Goal: Task Accomplishment & Management: Use online tool/utility

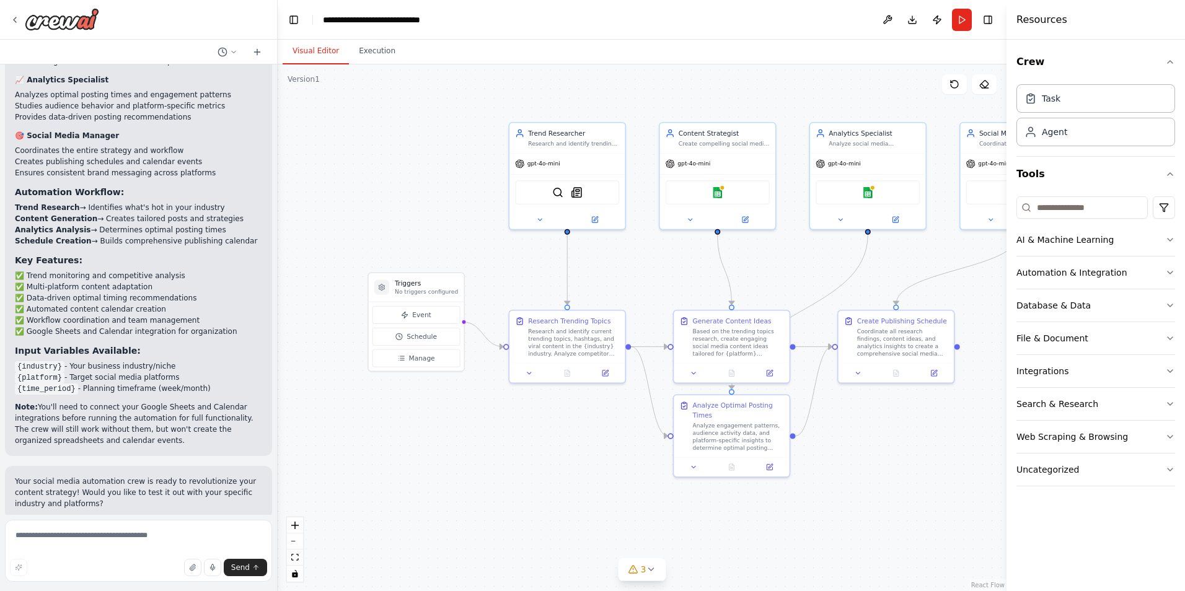
scroll to position [1670, 0]
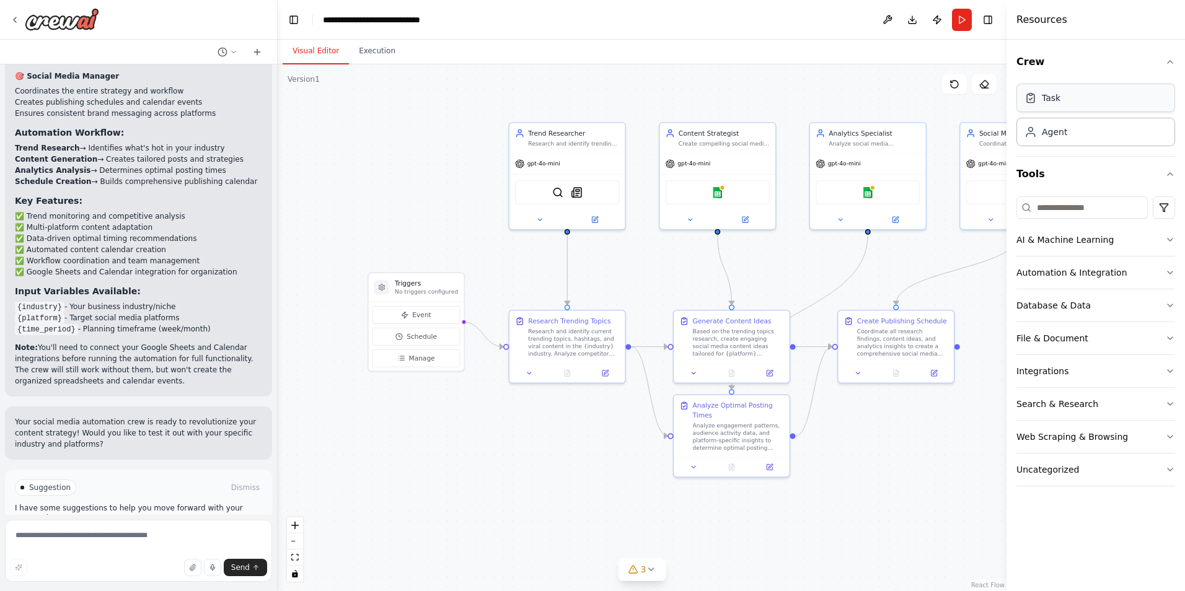
click at [1085, 99] on div "Task" at bounding box center [1095, 98] width 159 height 28
click at [1168, 246] on button "AI & Machine Learning" at bounding box center [1095, 240] width 159 height 32
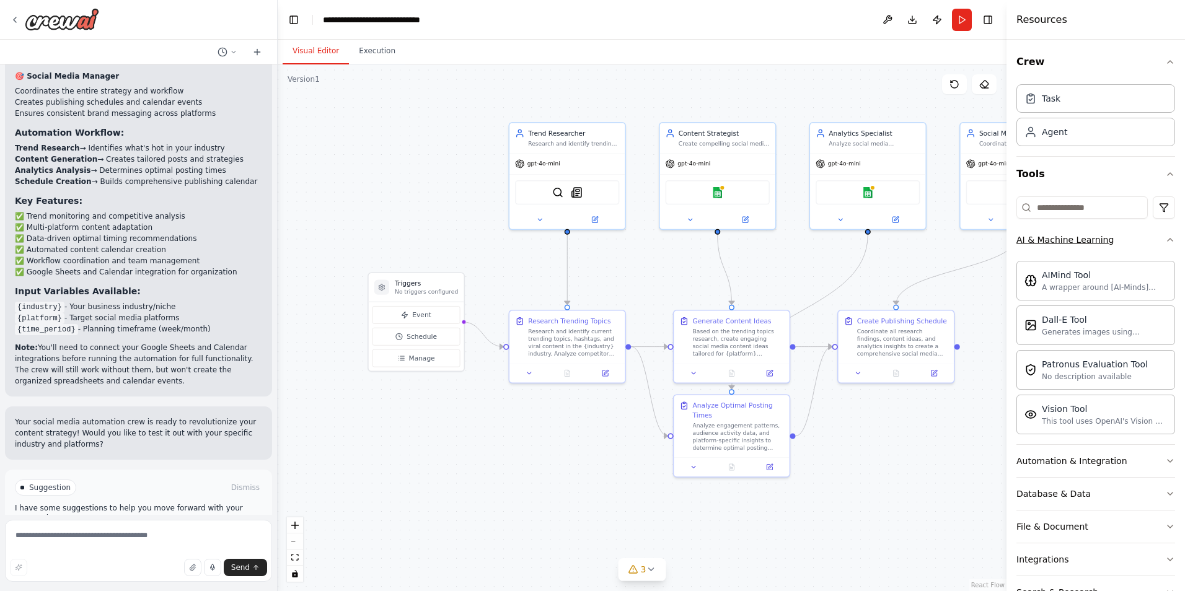
click at [1168, 246] on div "Crew Task Agent Tools AI & Machine Learning AIMind Tool A wrapper around [AI-Mi…" at bounding box center [1095, 315] width 178 height 551
click at [1153, 243] on button "AI & Machine Learning" at bounding box center [1095, 240] width 159 height 32
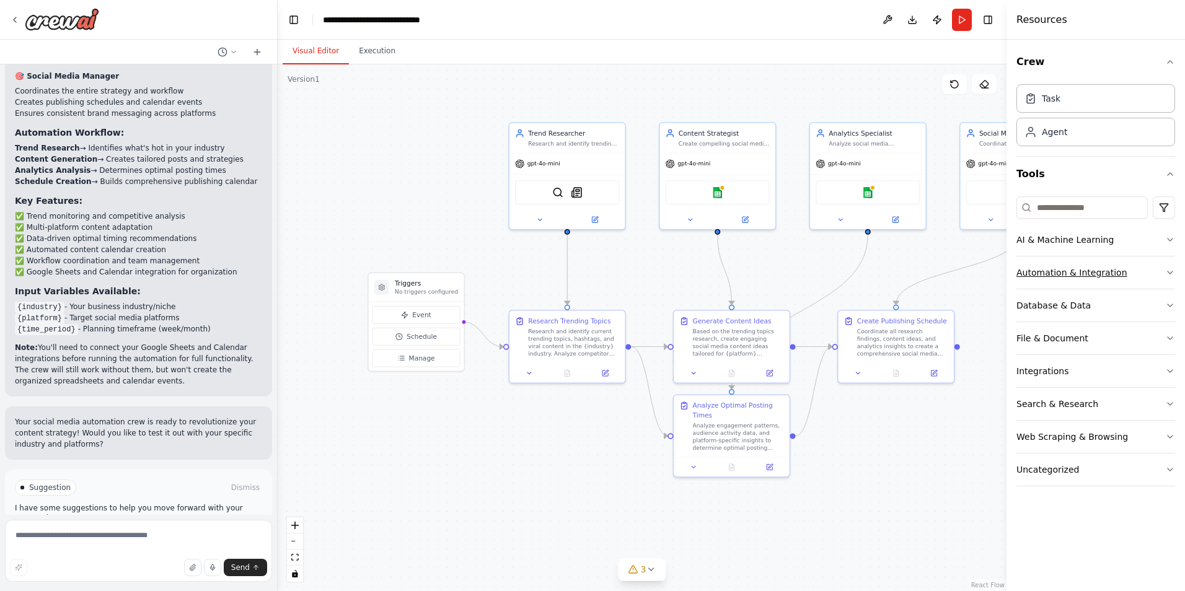
click at [1134, 268] on button "Automation & Integration" at bounding box center [1095, 272] width 159 height 32
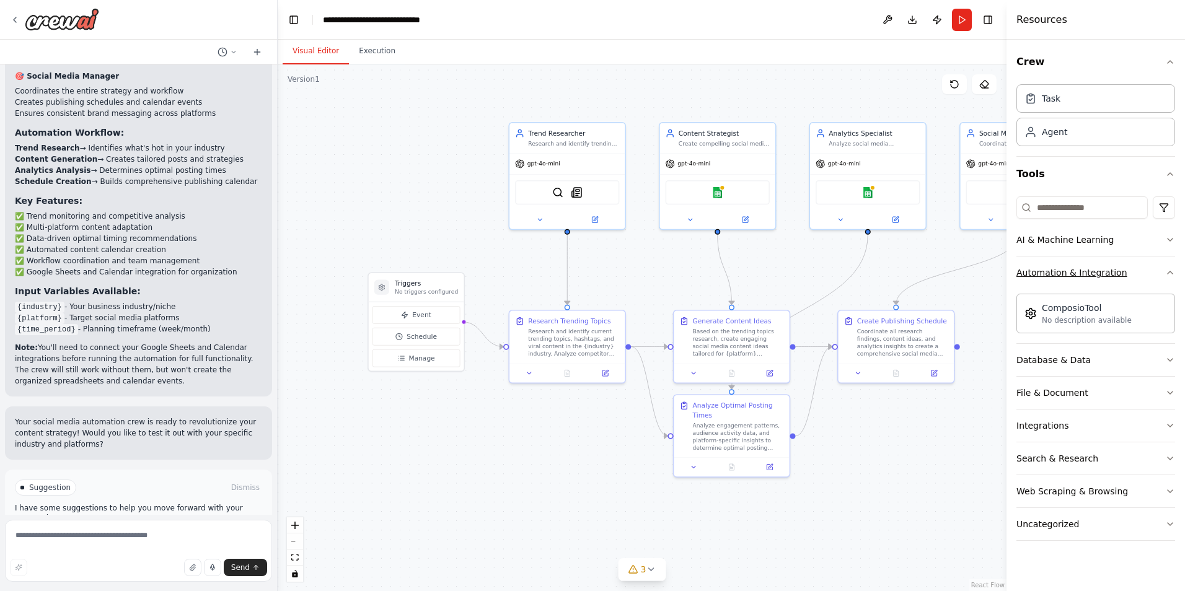
click at [1134, 268] on button "Automation & Integration" at bounding box center [1095, 272] width 159 height 32
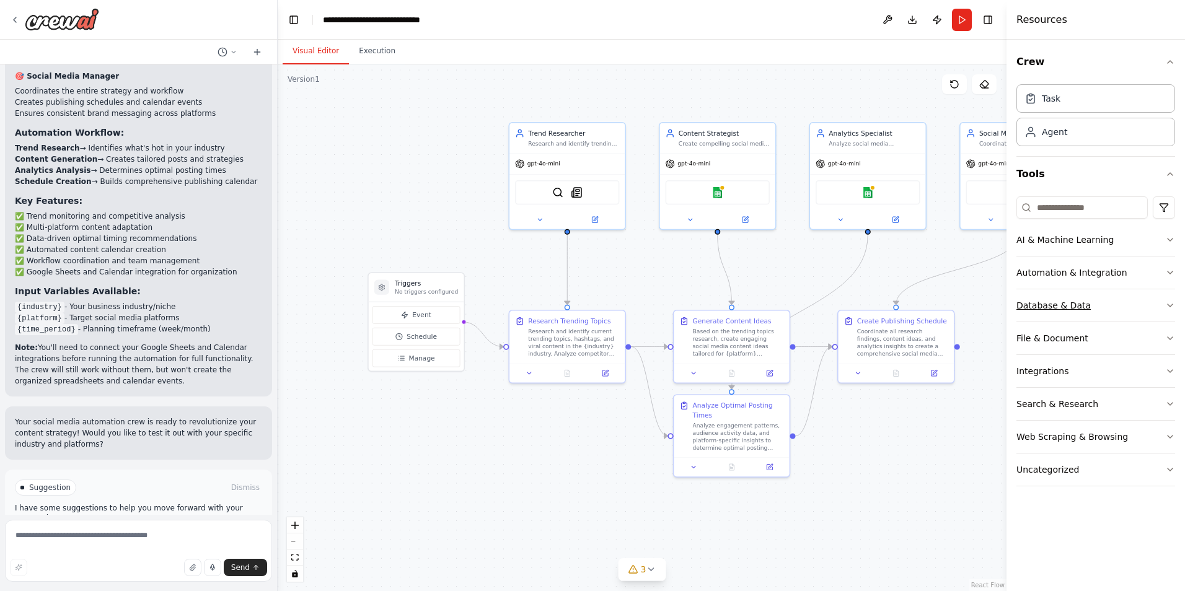
click at [1132, 305] on button "Database & Data" at bounding box center [1095, 305] width 159 height 32
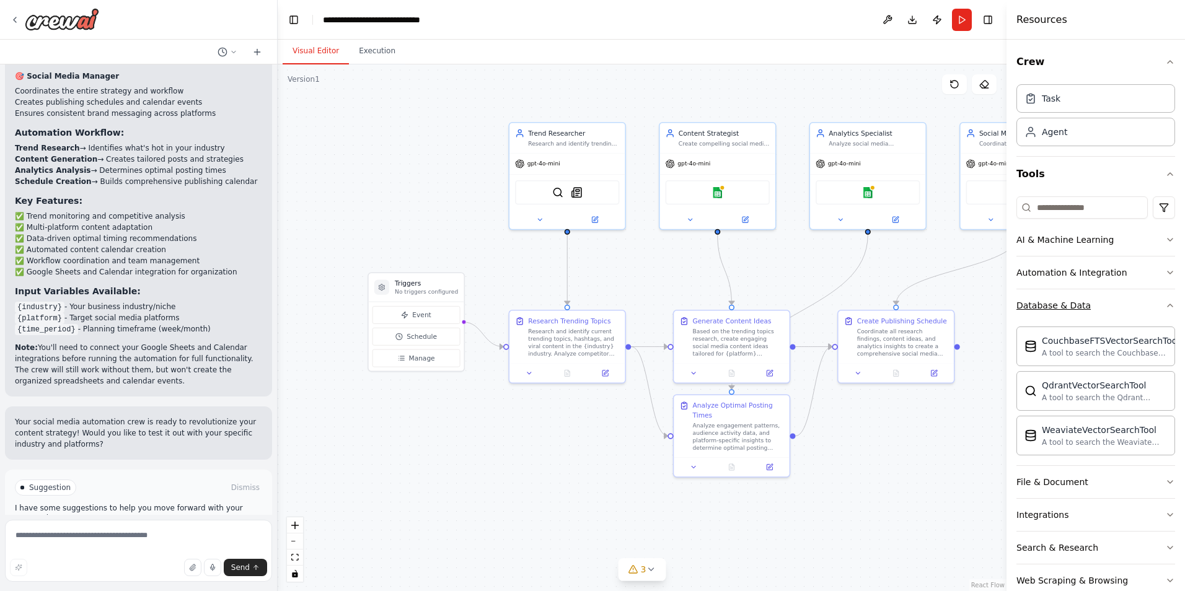
click at [1132, 305] on button "Database & Data" at bounding box center [1095, 305] width 159 height 32
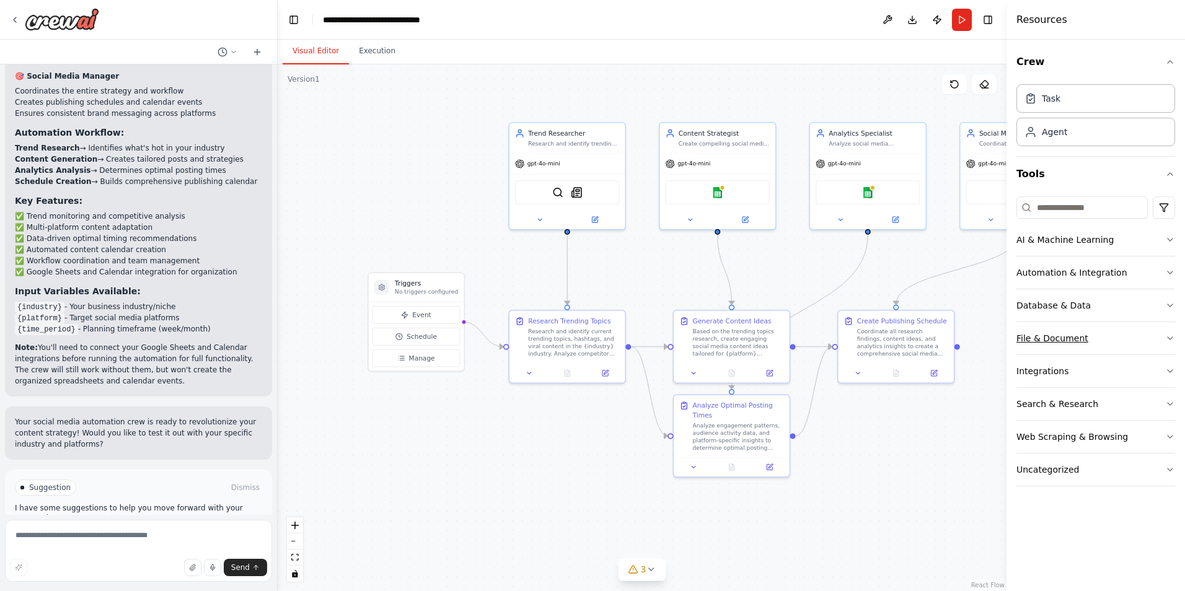
click at [1128, 332] on button "File & Document" at bounding box center [1095, 338] width 159 height 32
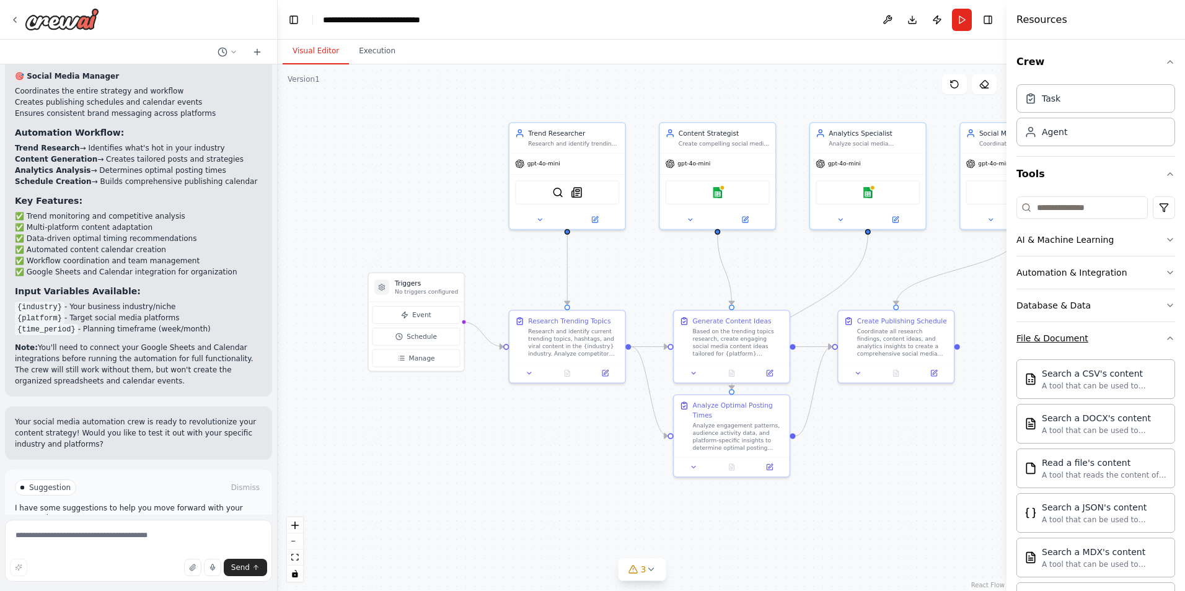
click at [1128, 332] on button "File & Document" at bounding box center [1095, 338] width 159 height 32
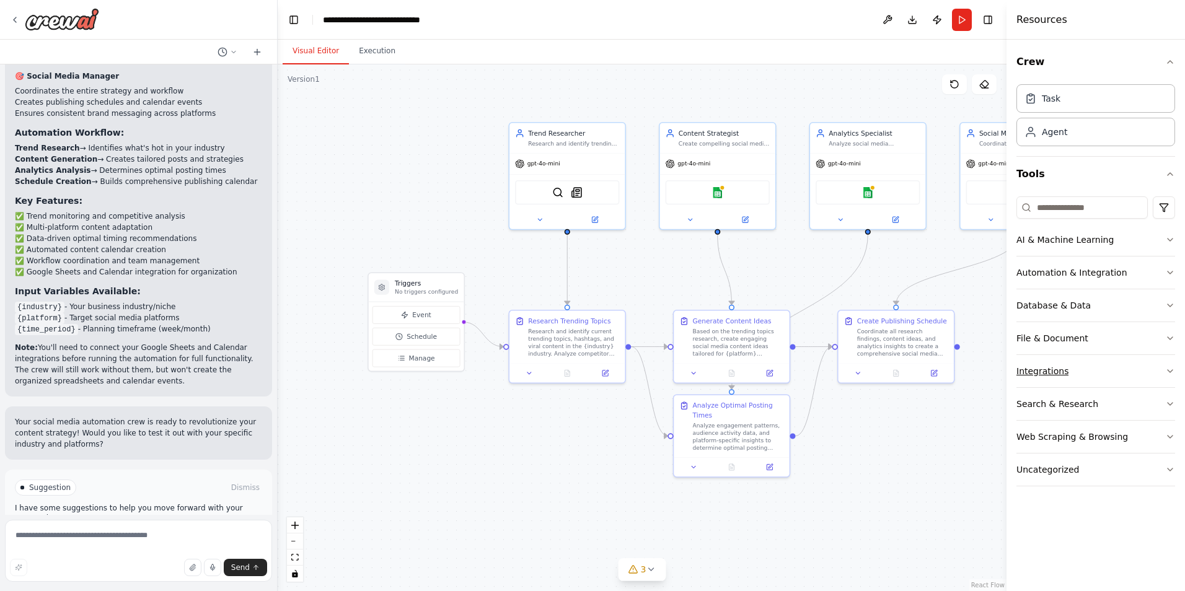
click at [1113, 377] on button "Integrations" at bounding box center [1095, 371] width 159 height 32
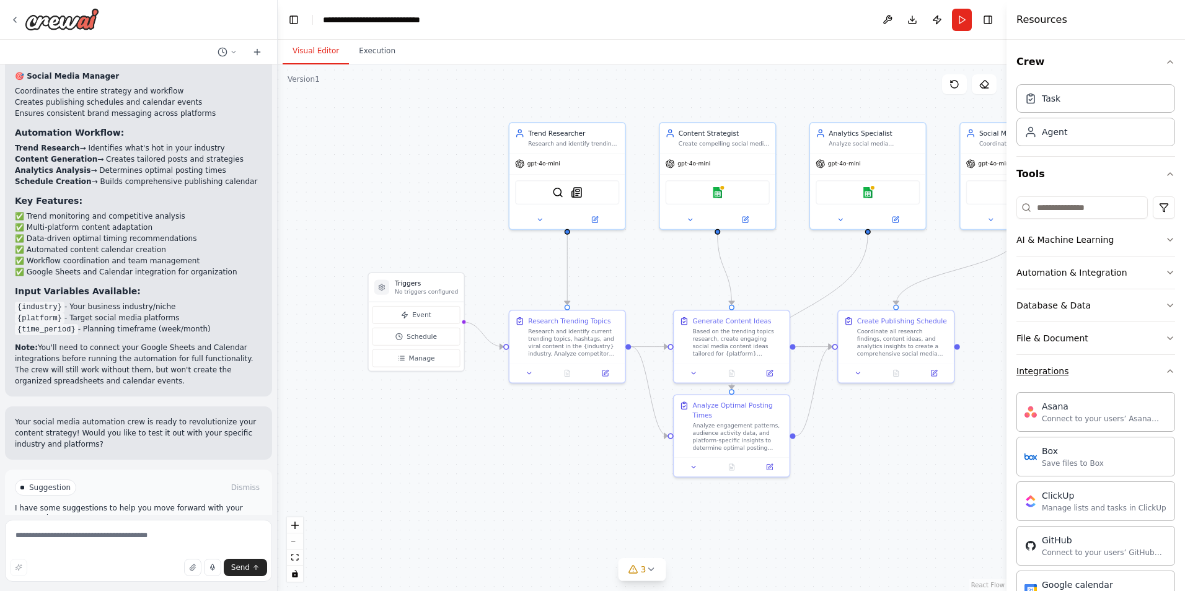
click at [1110, 374] on button "Integrations" at bounding box center [1095, 371] width 159 height 32
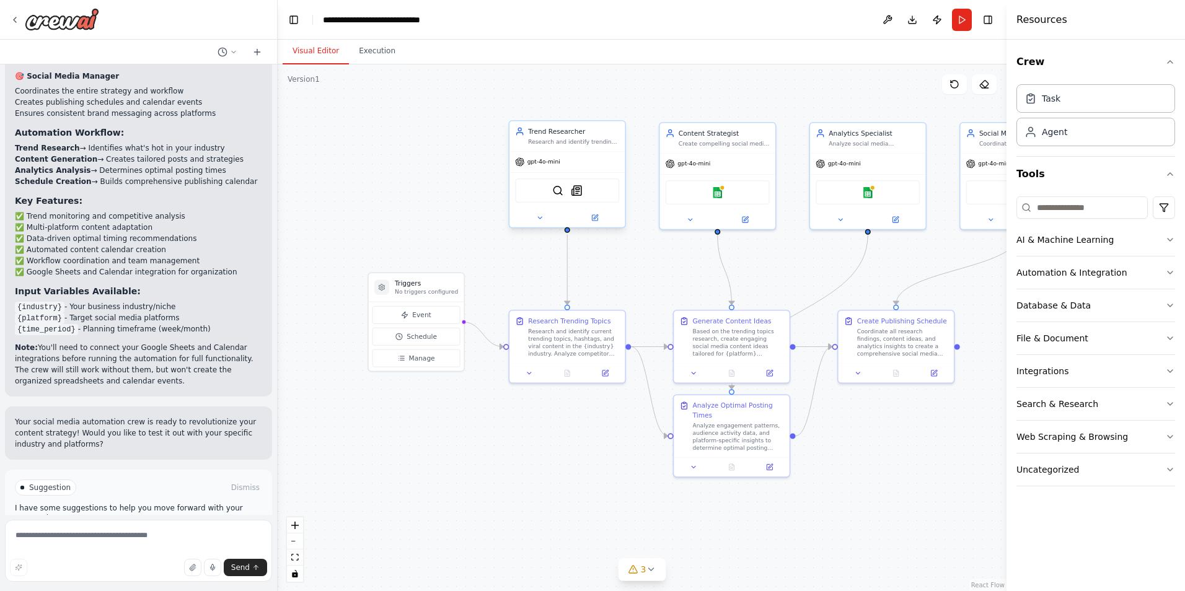
click at [528, 160] on span "gpt-4o-mini" at bounding box center [543, 161] width 33 height 7
click at [540, 195] on div "SerperDevTool SerplyNewsSearchTool" at bounding box center [567, 190] width 104 height 24
click at [580, 190] on img at bounding box center [576, 190] width 11 height 11
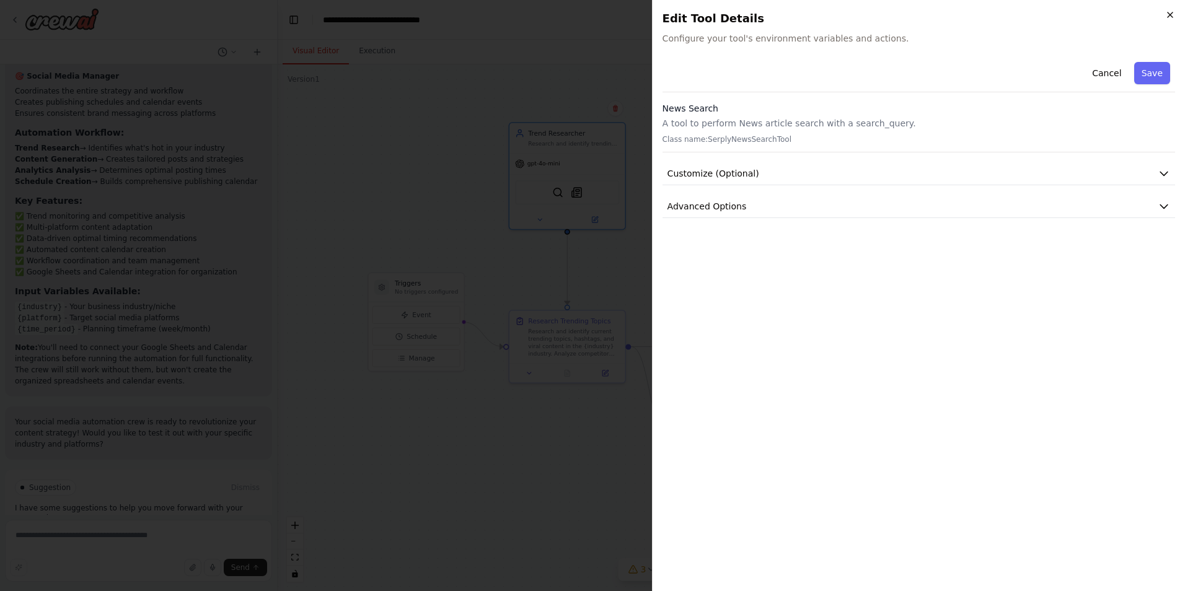
click at [1171, 15] on icon "button" at bounding box center [1170, 15] width 10 height 10
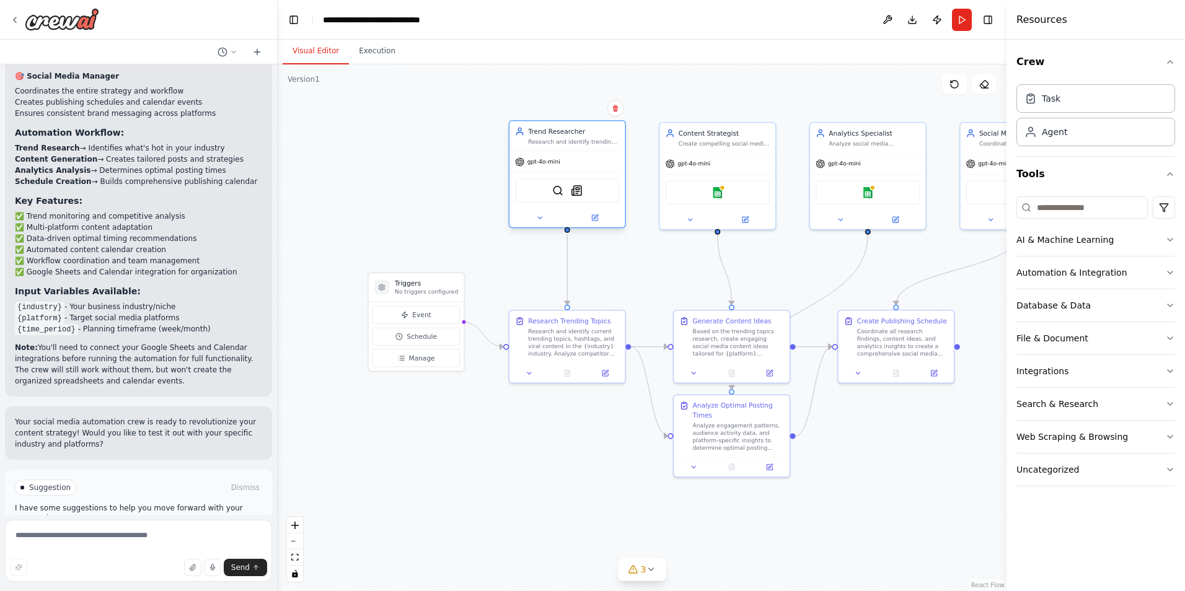
click at [534, 169] on div "gpt-4o-mini" at bounding box center [566, 162] width 115 height 20
click at [534, 165] on span "gpt-4o-mini" at bounding box center [543, 161] width 33 height 7
click at [495, 117] on div ".deletable-edge-delete-btn { width: 20px; height: 20px; border: 0px solid #ffff…" at bounding box center [642, 327] width 729 height 527
click at [724, 185] on div at bounding box center [722, 186] width 6 height 6
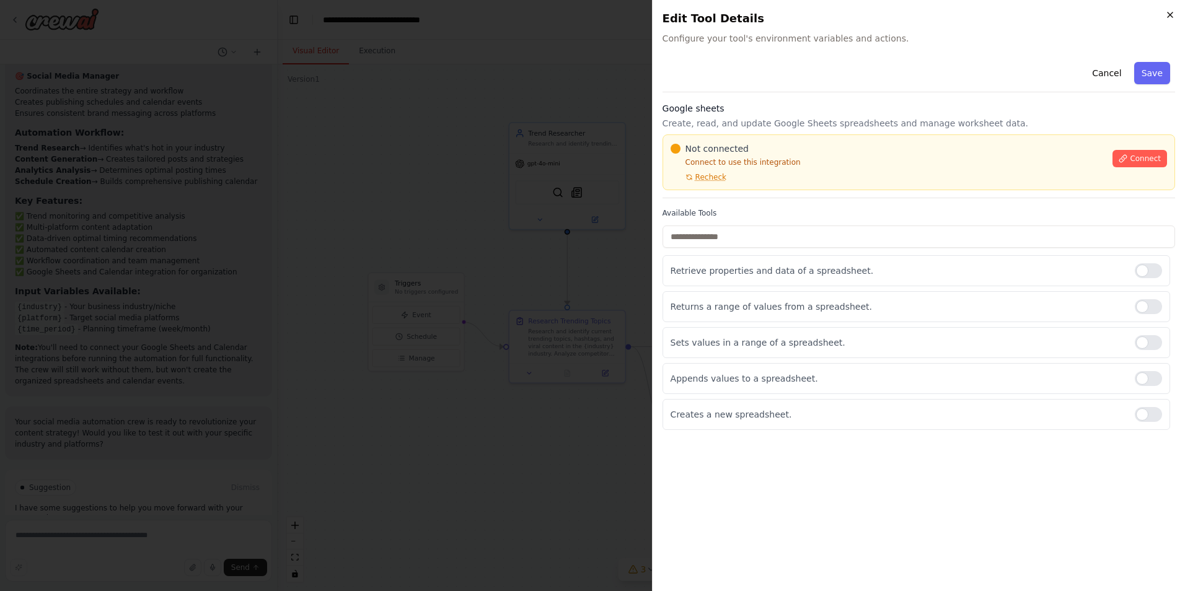
click at [1167, 17] on icon "button" at bounding box center [1170, 15] width 10 height 10
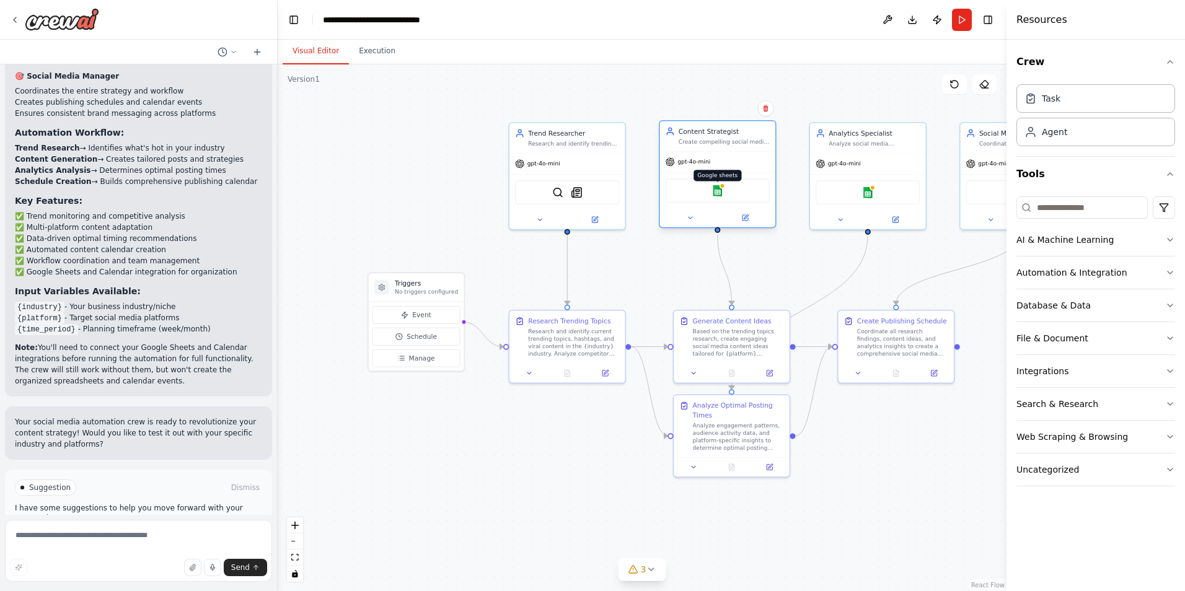
click at [720, 196] on img at bounding box center [717, 190] width 11 height 11
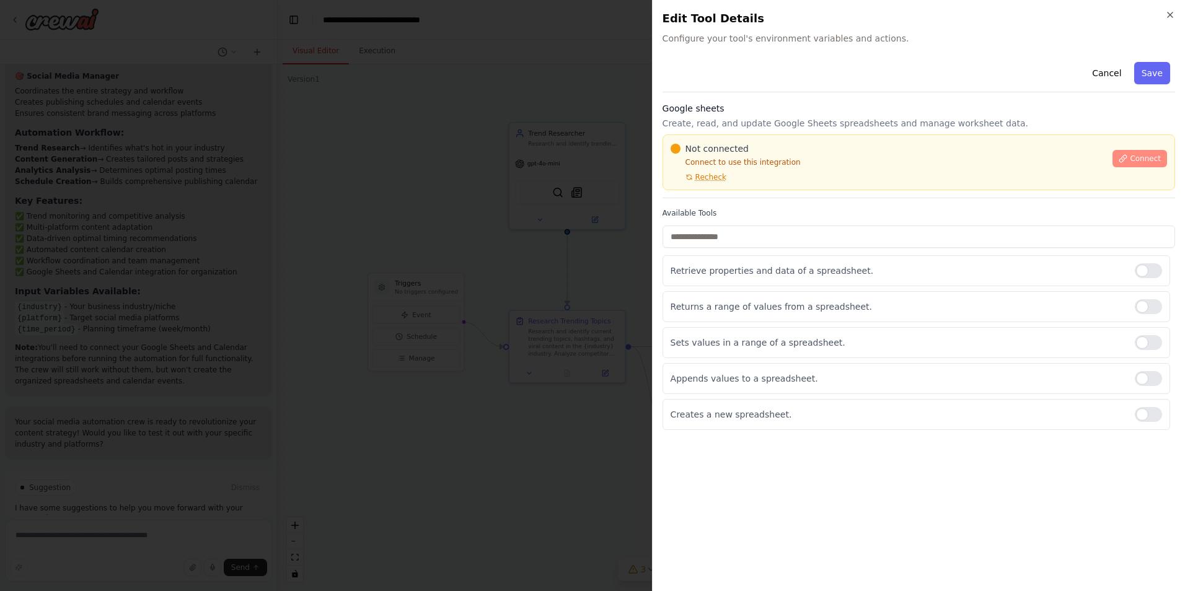
click at [1127, 159] on icon at bounding box center [1122, 158] width 9 height 9
click at [1147, 155] on span "Connect" at bounding box center [1144, 159] width 31 height 10
click at [698, 178] on span "Recheck" at bounding box center [710, 177] width 31 height 10
click at [1114, 155] on div "Not connected Connect to use this integration Recheck Connect" at bounding box center [918, 162] width 496 height 40
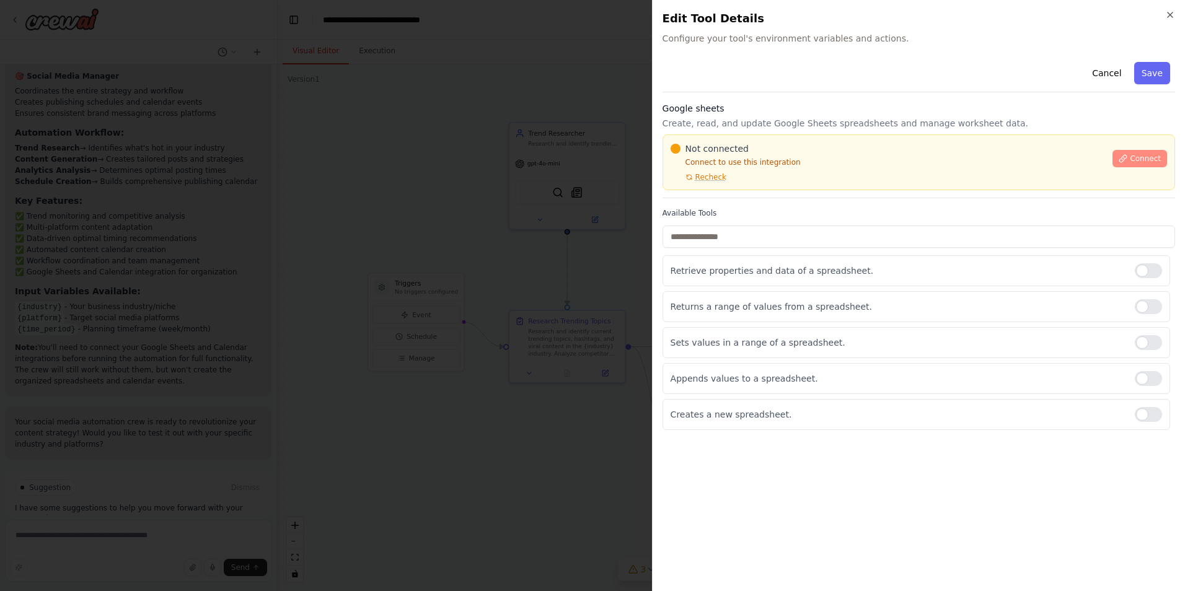
click at [1123, 159] on icon at bounding box center [1123, 158] width 7 height 7
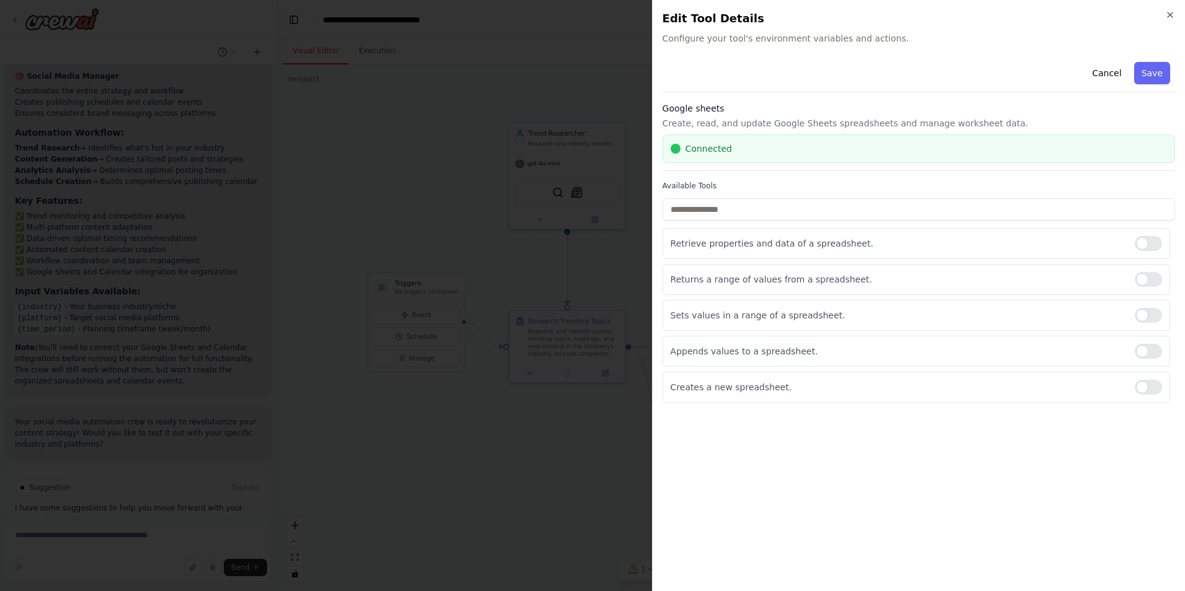
click at [1167, 20] on h2 "Edit Tool Details" at bounding box center [918, 18] width 512 height 17
click at [1169, 19] on icon "button" at bounding box center [1170, 15] width 10 height 10
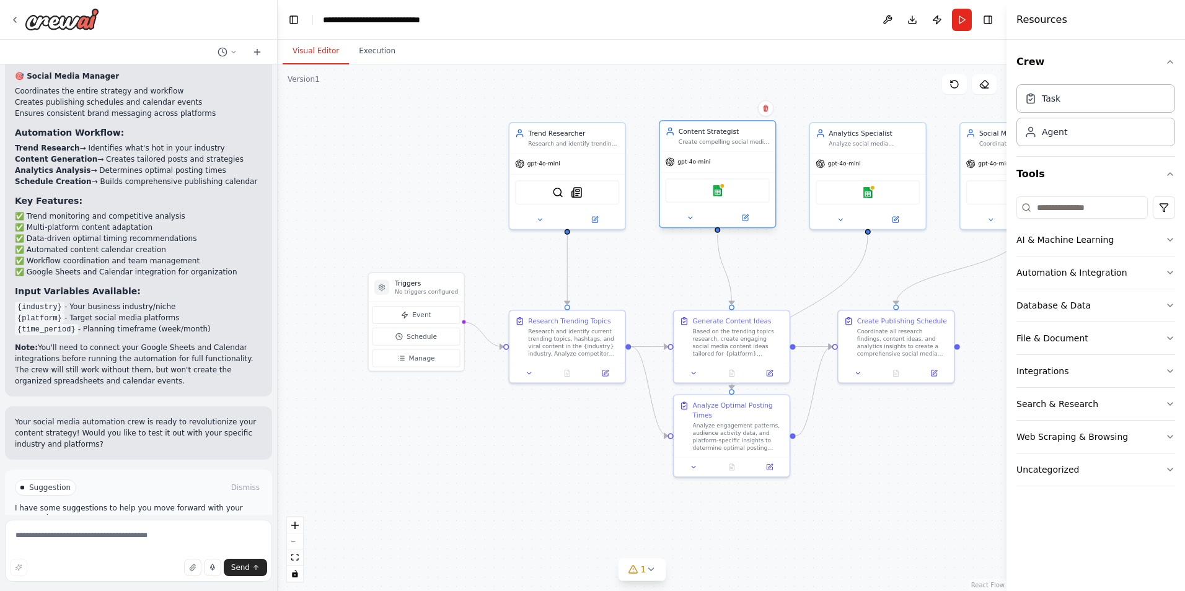
click at [752, 199] on div "Google sheets" at bounding box center [717, 190] width 104 height 24
click at [879, 195] on div "Google sheets" at bounding box center [867, 190] width 104 height 24
click at [859, 140] on div "Analyze social media engagement patterns, track performance metrics, identify o…" at bounding box center [873, 141] width 91 height 7
click at [861, 194] on div "Google sheets" at bounding box center [867, 190] width 104 height 24
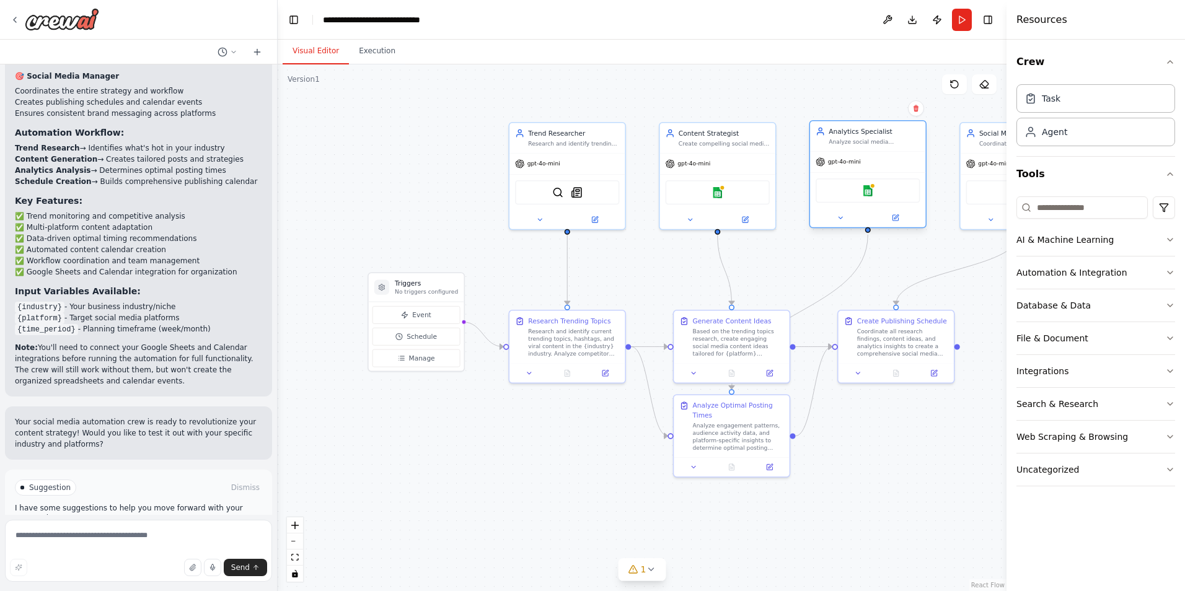
click at [861, 194] on div "Google sheets" at bounding box center [867, 190] width 104 height 24
click at [719, 200] on div "Google sheets" at bounding box center [717, 190] width 104 height 24
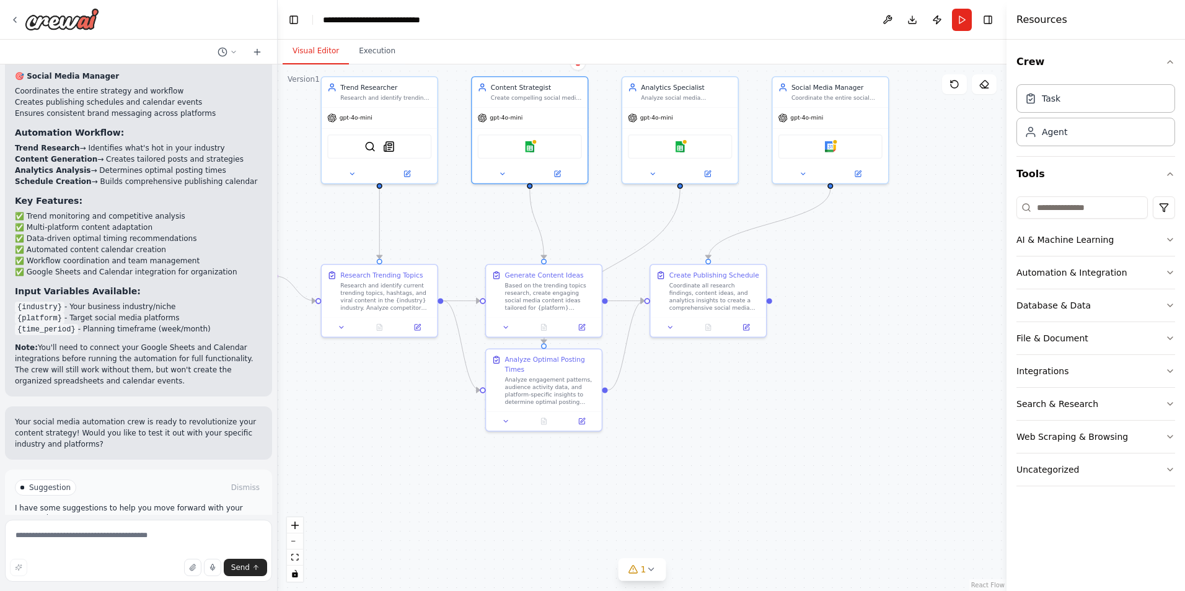
drag, startPoint x: 757, startPoint y: 543, endPoint x: 567, endPoint y: 499, distance: 195.1
click at [567, 499] on div ".deletable-edge-delete-btn { width: 20px; height: 20px; border: 0px solid #ffff…" at bounding box center [642, 327] width 729 height 527
click at [817, 151] on div "Google calendar" at bounding box center [828, 147] width 104 height 24
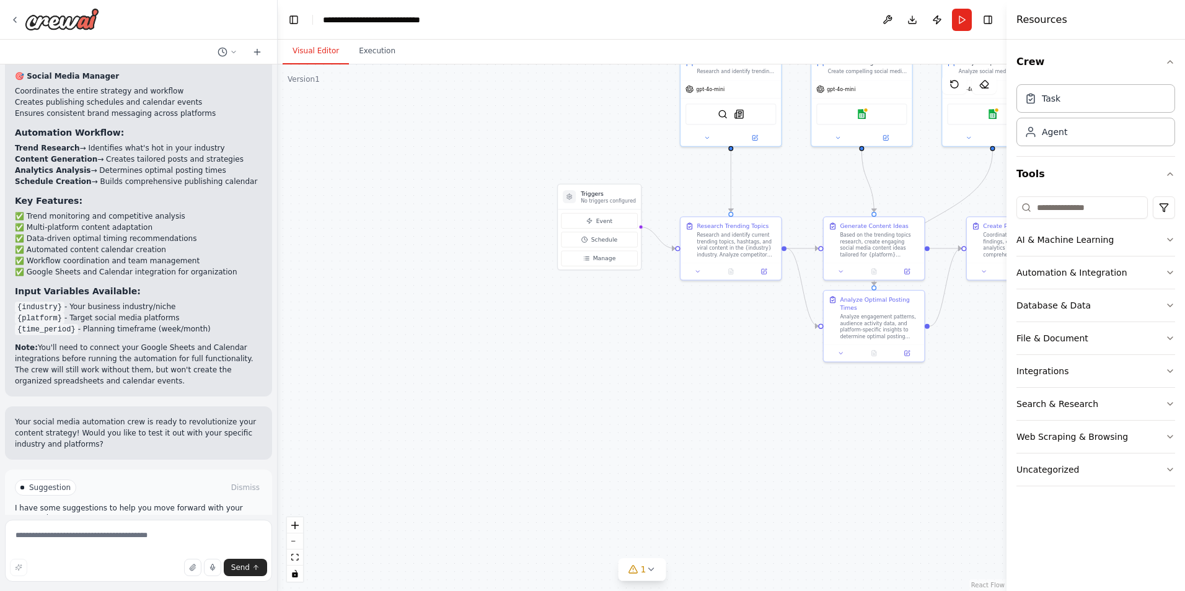
drag, startPoint x: 667, startPoint y: 445, endPoint x: 958, endPoint y: 452, distance: 291.3
click at [958, 452] on div ".deletable-edge-delete-btn { width: 20px; height: 20px; border: 0px solid #ffff…" at bounding box center [642, 327] width 729 height 527
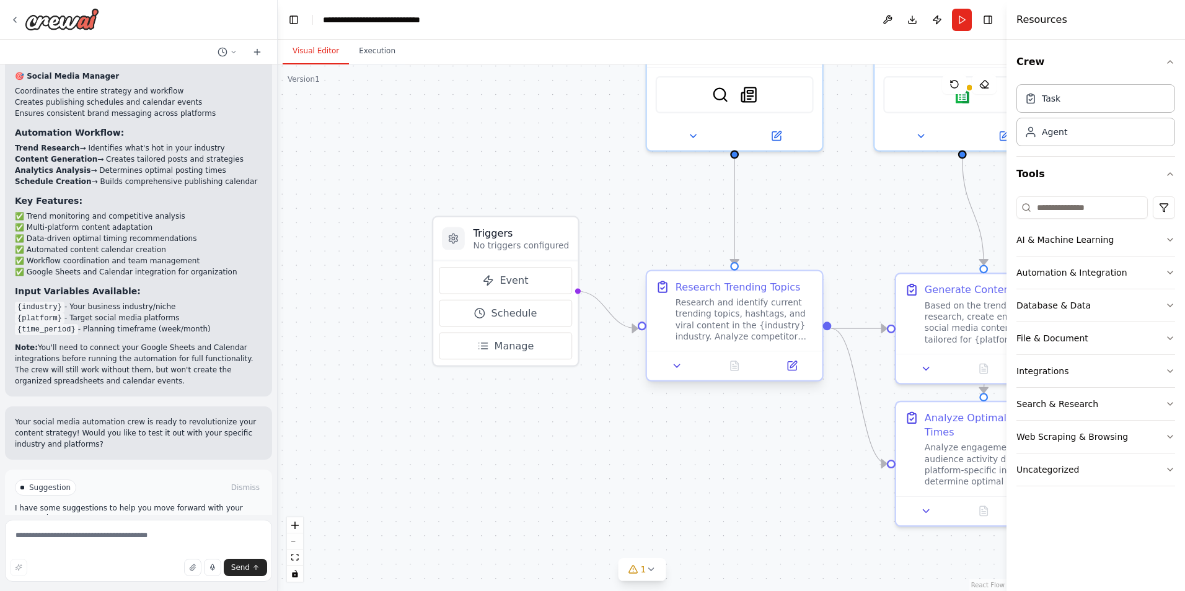
click at [744, 326] on div "Research and identify current trending topics, hashtags, and viral content in t…" at bounding box center [744, 320] width 138 height 46
click at [793, 363] on icon at bounding box center [793, 364] width 7 height 7
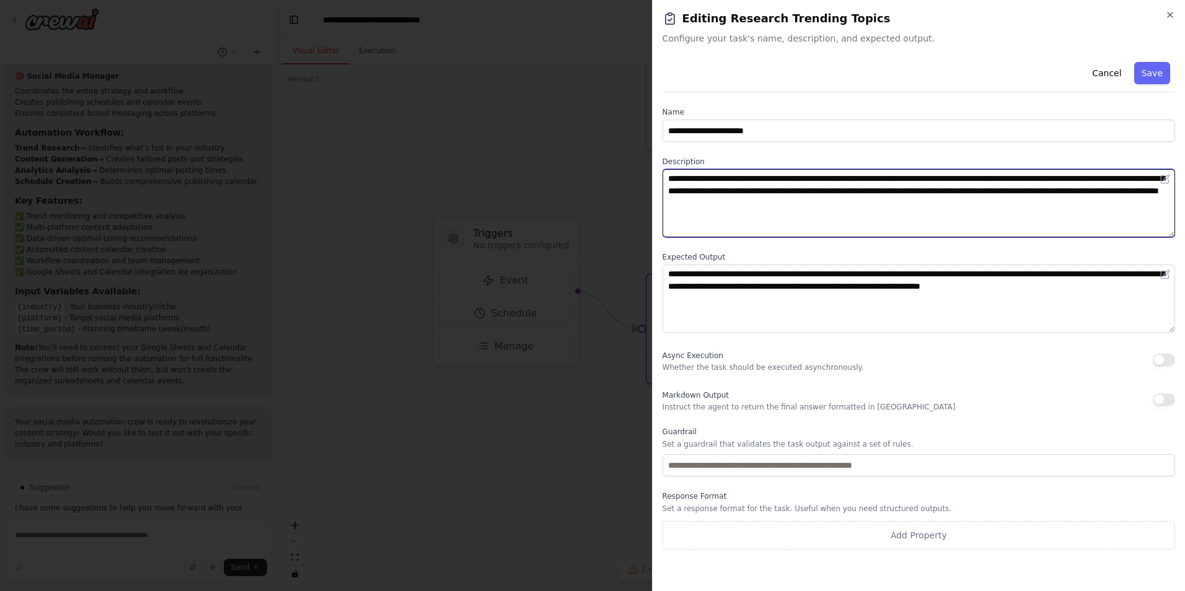
drag, startPoint x: 973, startPoint y: 177, endPoint x: 1009, endPoint y: 175, distance: 36.0
click at [1009, 175] on textarea "**********" at bounding box center [918, 203] width 512 height 68
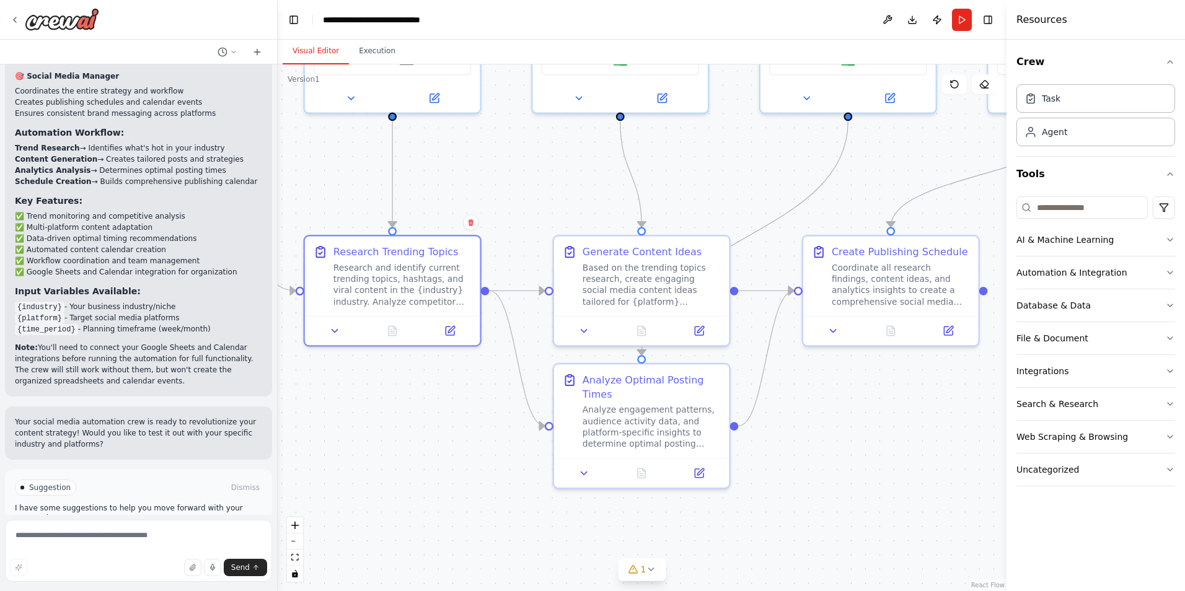
drag, startPoint x: 765, startPoint y: 525, endPoint x: 423, endPoint y: 487, distance: 344.1
click at [423, 487] on div ".deletable-edge-delete-btn { width: 20px; height: 20px; border: 0px solid #ffff…" at bounding box center [642, 327] width 729 height 527
click at [601, 266] on div "Based on the trending topics research, create engaging social media content ide…" at bounding box center [651, 282] width 138 height 46
click at [649, 276] on div "Based on the trending topics research, create engaging social media content ide…" at bounding box center [651, 282] width 138 height 46
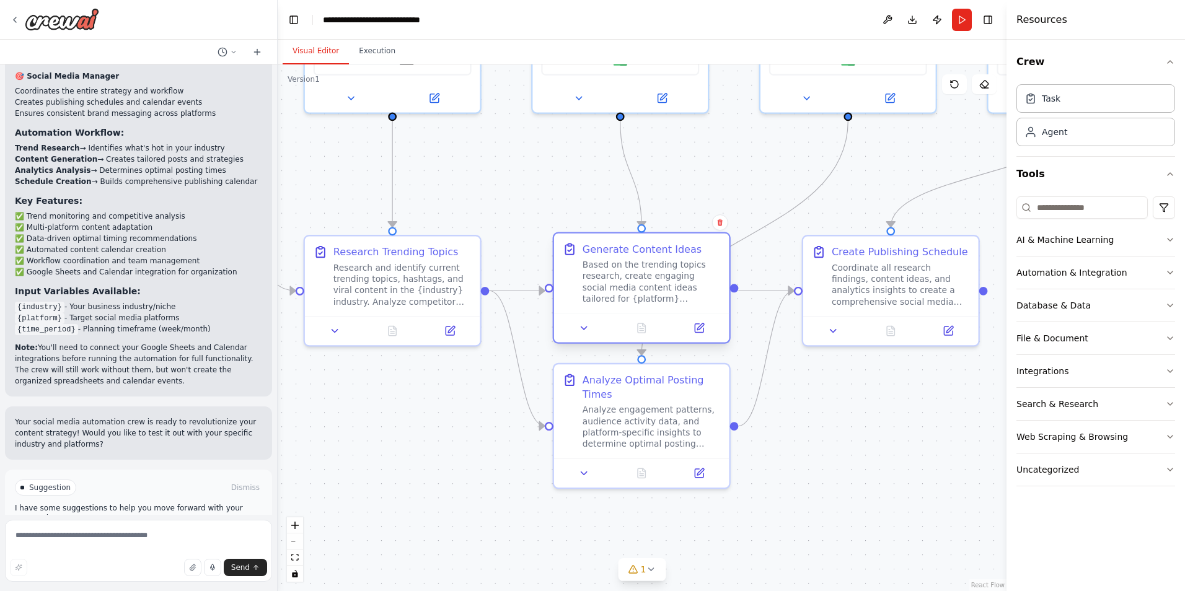
drag, startPoint x: 649, startPoint y: 276, endPoint x: 633, endPoint y: 209, distance: 69.4
click at [633, 259] on div "Based on the trending topics research, create engaging social media content ide…" at bounding box center [651, 282] width 138 height 46
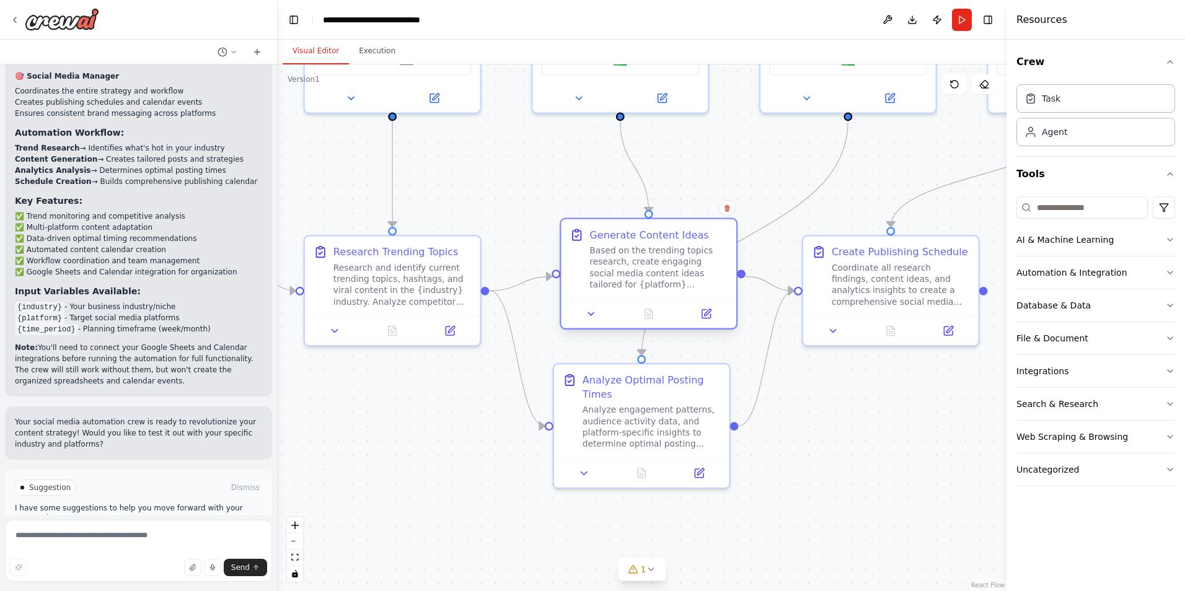
drag, startPoint x: 633, startPoint y: 212, endPoint x: 657, endPoint y: 251, distance: 46.2
click at [657, 251] on div "Based on the trending topics research, create engaging social media content ide…" at bounding box center [658, 268] width 138 height 46
click at [649, 256] on div "Based on the trending topics research, create engaging social media content ide…" at bounding box center [658, 268] width 138 height 46
click at [705, 313] on icon at bounding box center [707, 312] width 7 height 7
click at [951, 330] on icon at bounding box center [948, 328] width 9 height 9
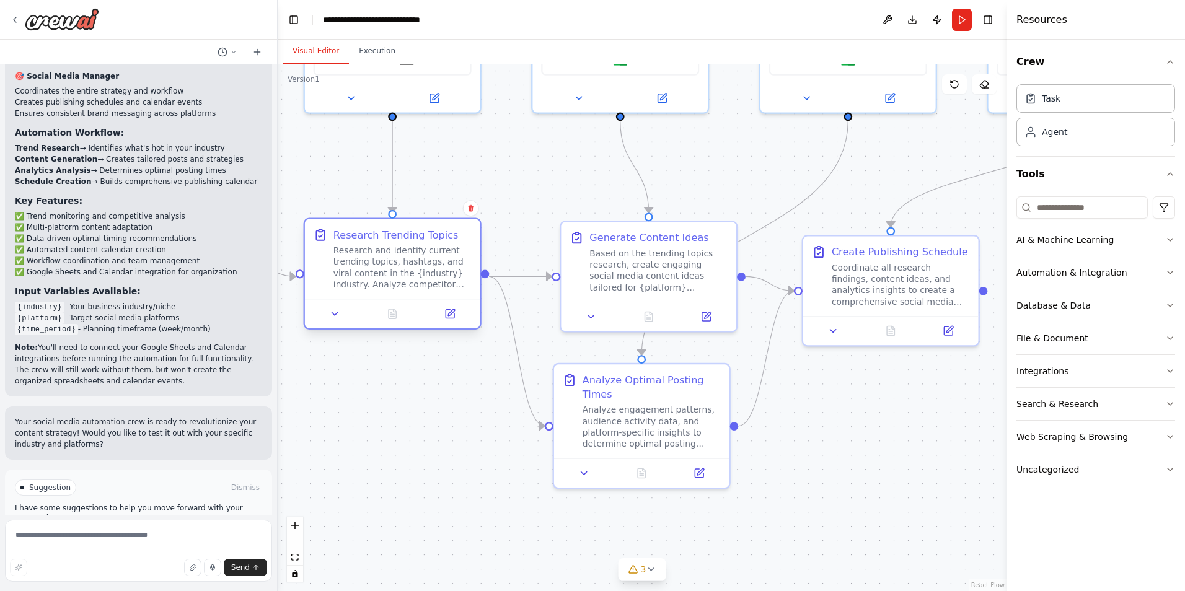
drag, startPoint x: 399, startPoint y: 281, endPoint x: 399, endPoint y: 271, distance: 10.5
click at [399, 271] on div "Research and identify current trending topics, hashtags, and viral content in t…" at bounding box center [402, 268] width 138 height 46
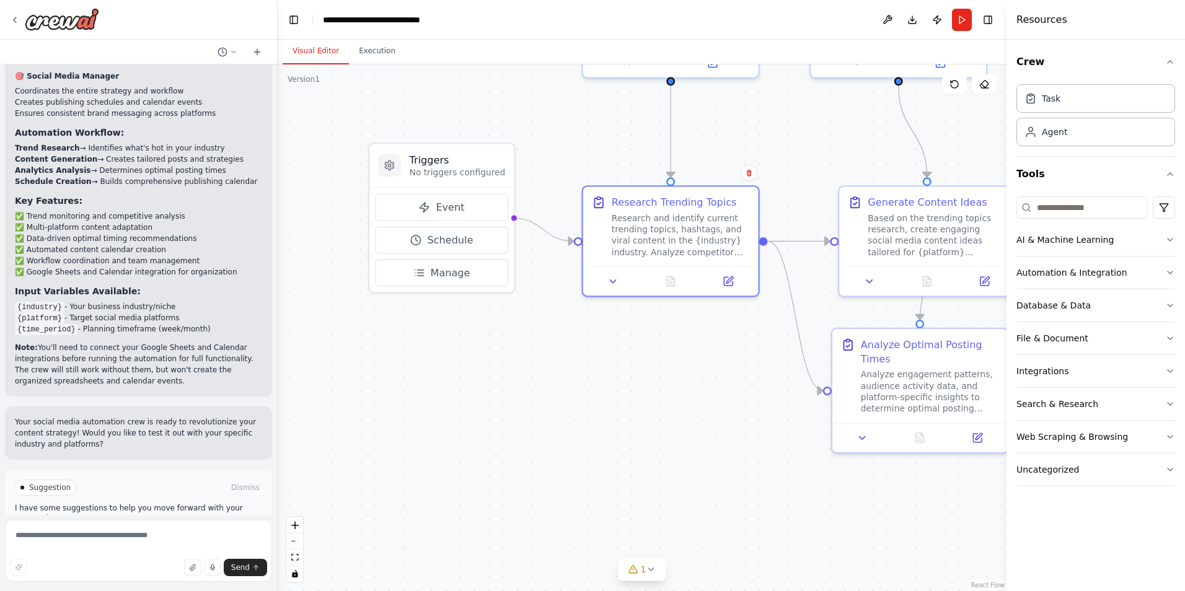
drag, startPoint x: 473, startPoint y: 530, endPoint x: 752, endPoint y: 495, distance: 280.4
click at [752, 495] on div ".deletable-edge-delete-btn { width: 20px; height: 20px; border: 0px solid #ffff…" at bounding box center [642, 327] width 729 height 527
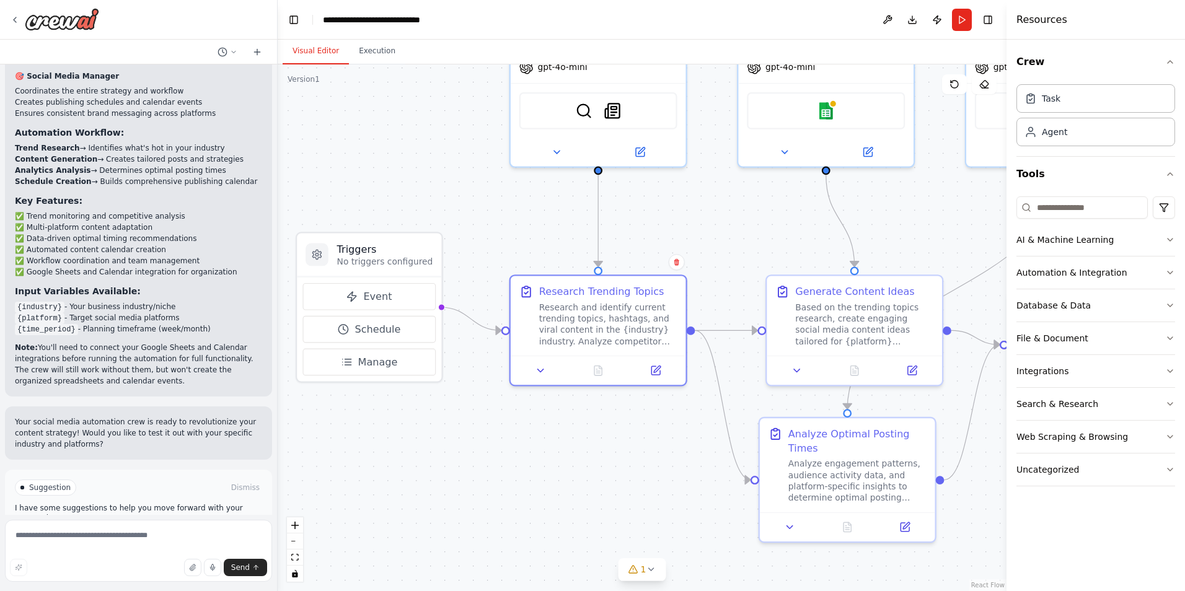
drag, startPoint x: 563, startPoint y: 526, endPoint x: 558, endPoint y: 548, distance: 23.0
click at [558, 548] on div ".deletable-edge-delete-btn { width: 20px; height: 20px; border: 0px solid #ffff…" at bounding box center [642, 327] width 729 height 527
click at [380, 288] on button "Event" at bounding box center [368, 296] width 133 height 27
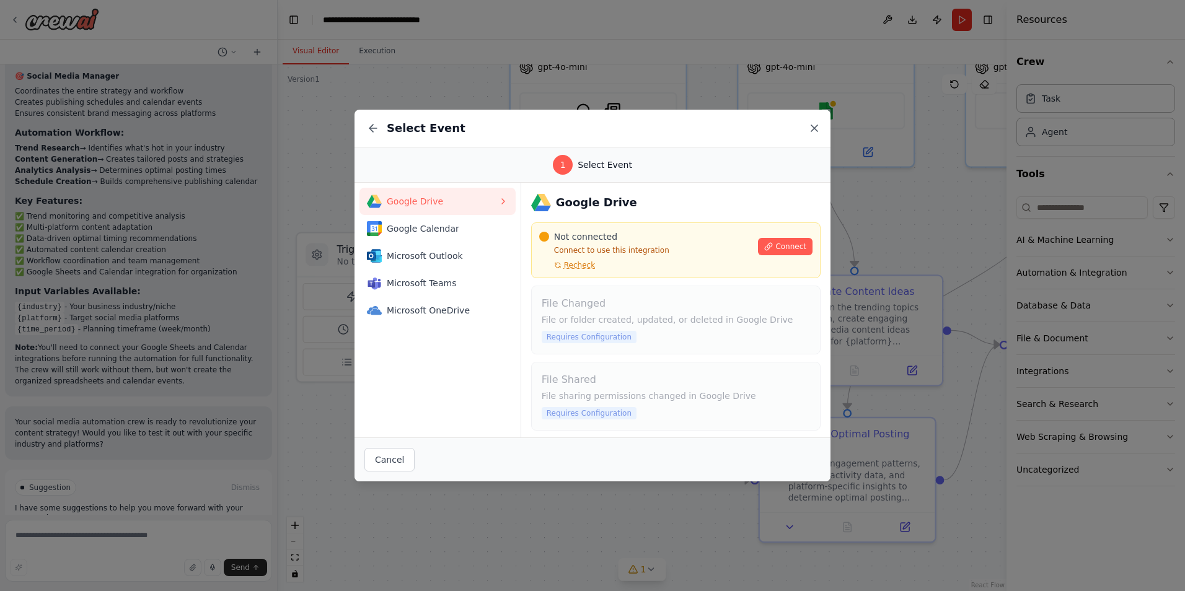
click at [814, 123] on icon at bounding box center [814, 128] width 12 height 12
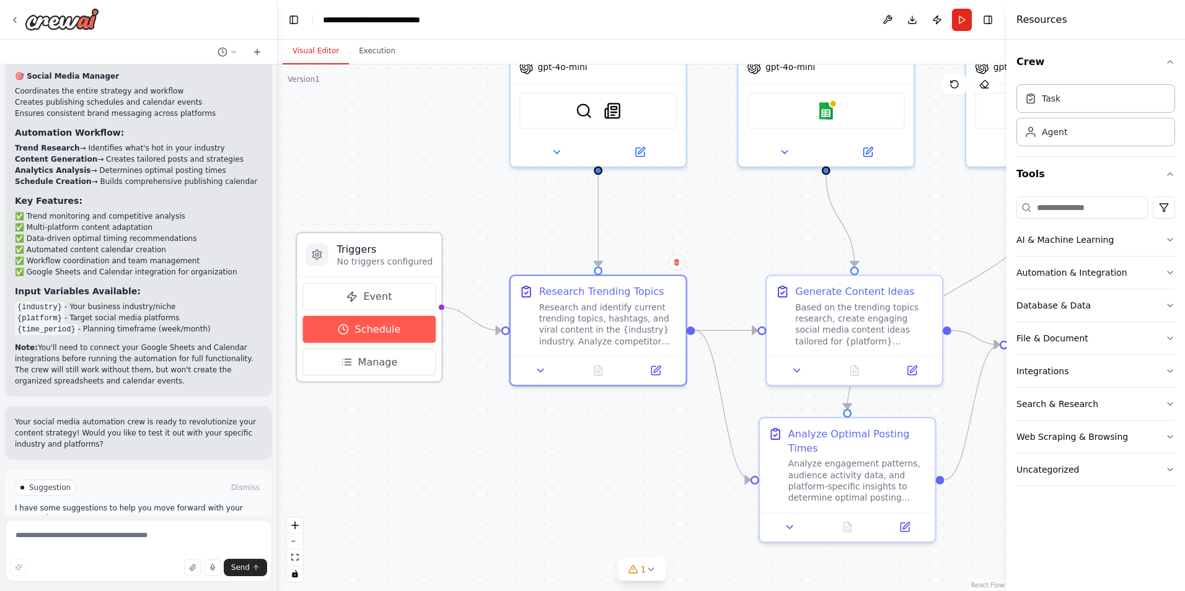
click at [366, 323] on span "Schedule" at bounding box center [378, 329] width 46 height 14
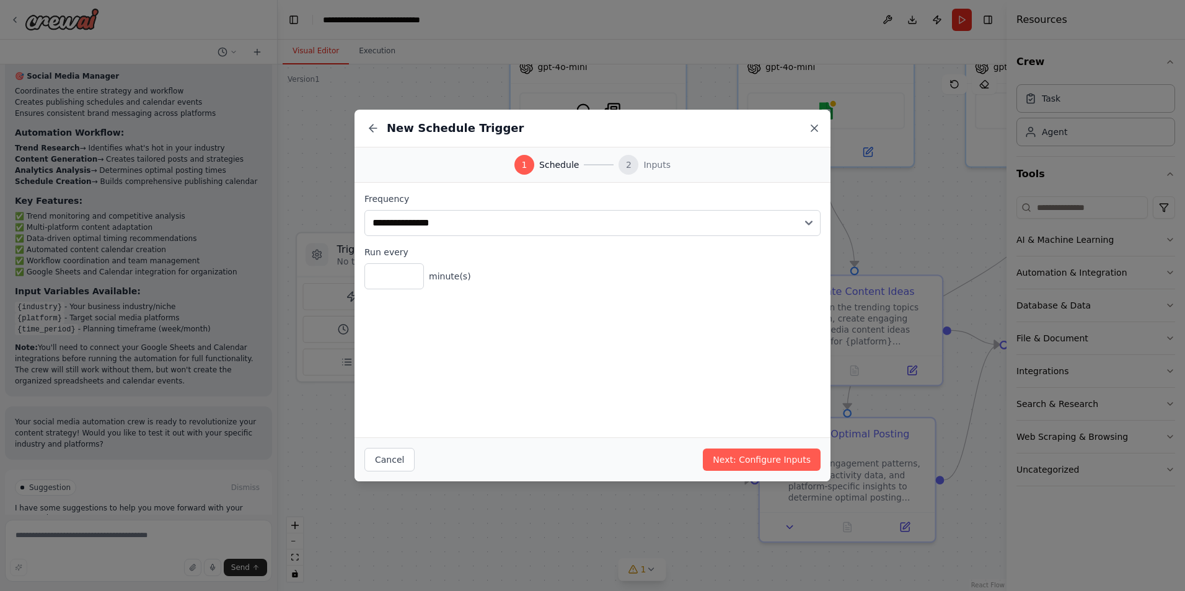
click at [815, 131] on icon at bounding box center [814, 128] width 12 height 12
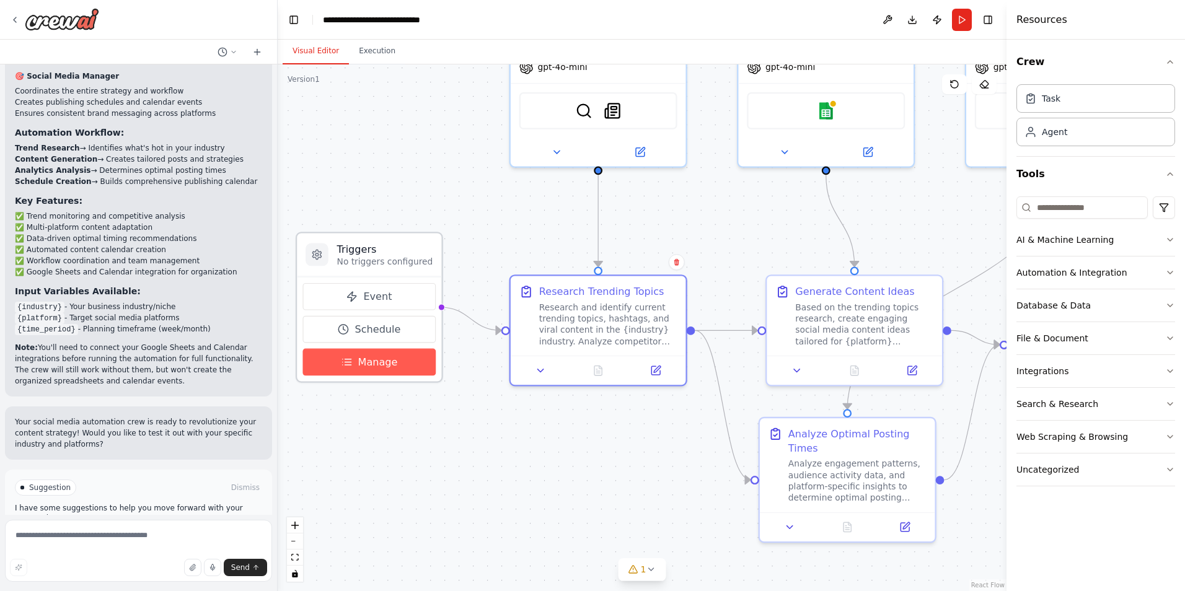
click at [390, 361] on span "Manage" at bounding box center [378, 362] width 40 height 14
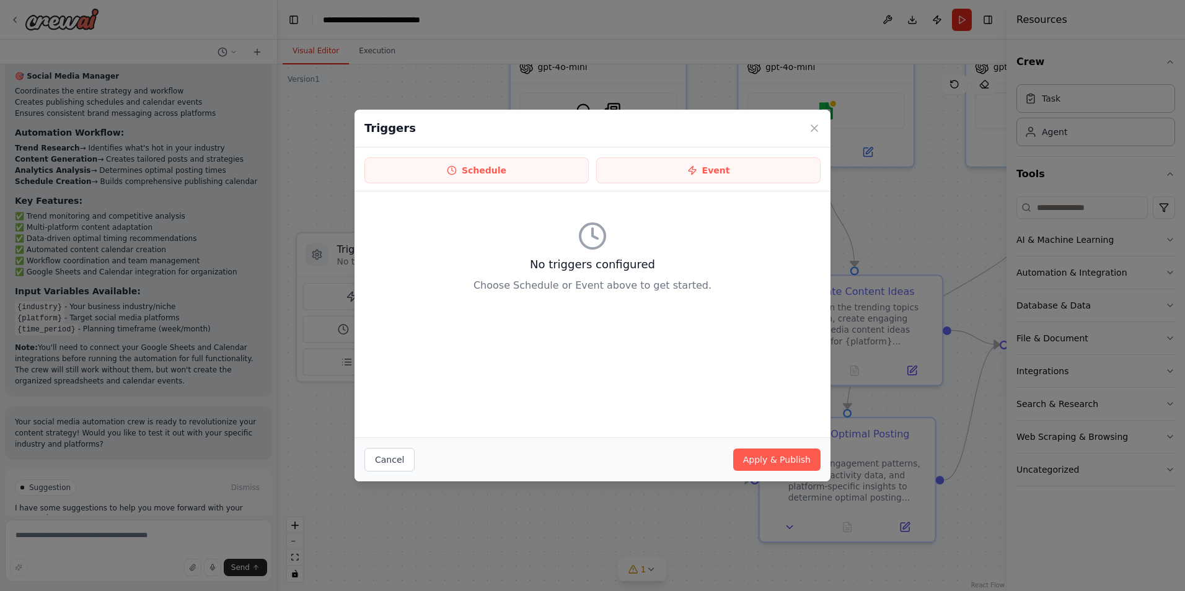
click at [811, 134] on div "Triggers" at bounding box center [592, 129] width 476 height 38
click at [810, 131] on icon at bounding box center [814, 128] width 12 height 12
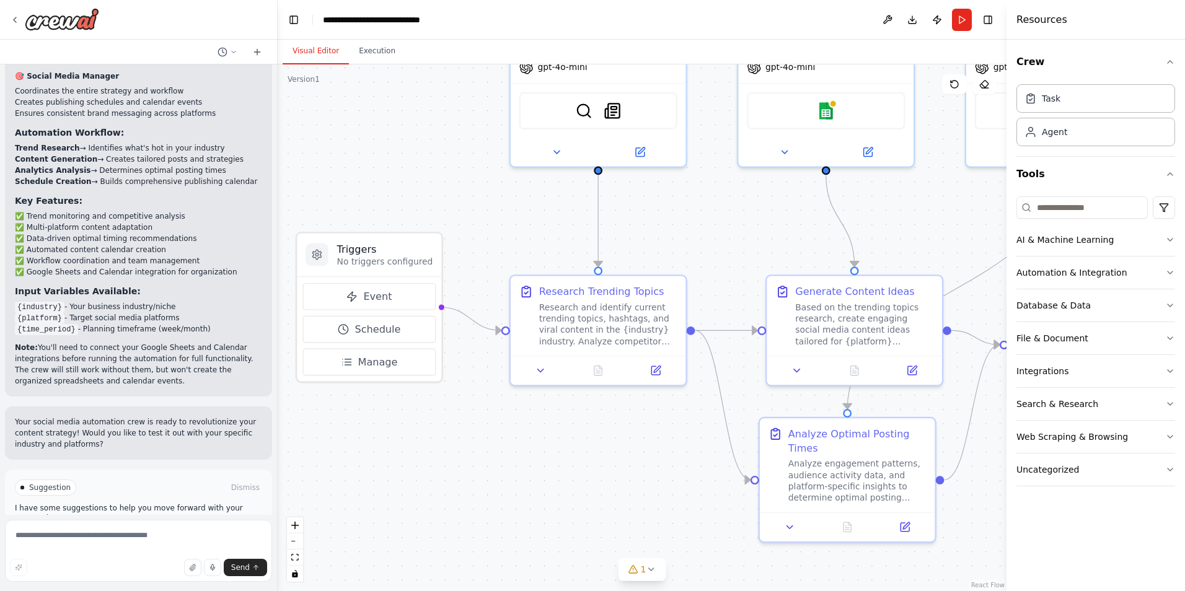
click at [127, 535] on span "Run Automation" at bounding box center [144, 540] width 60 height 10
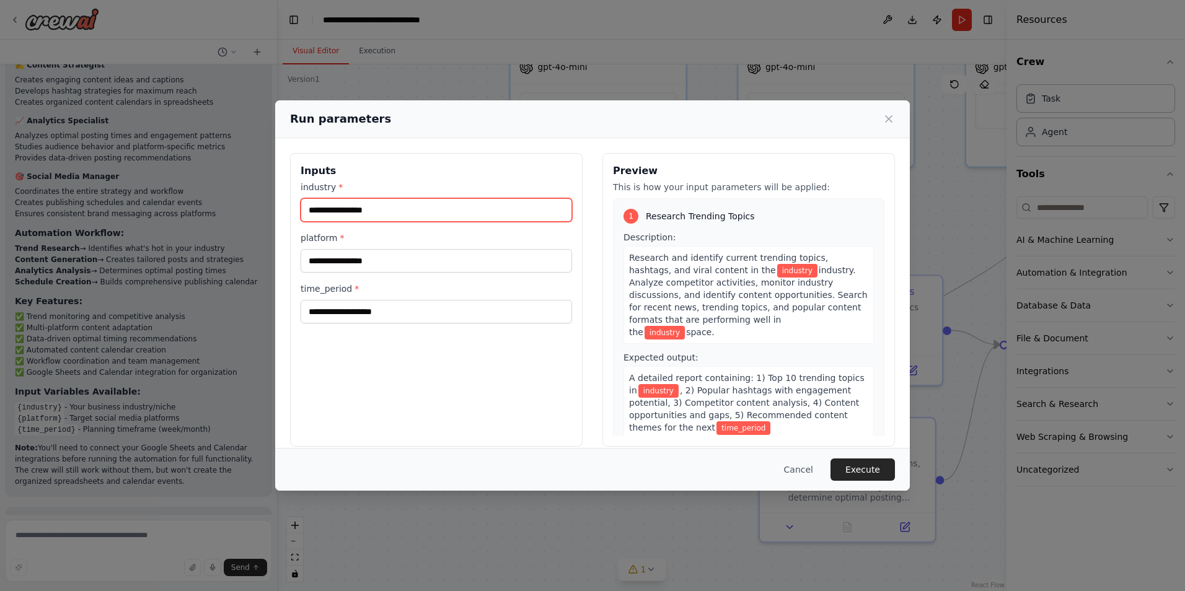
click at [405, 206] on input "industry *" at bounding box center [435, 210] width 271 height 24
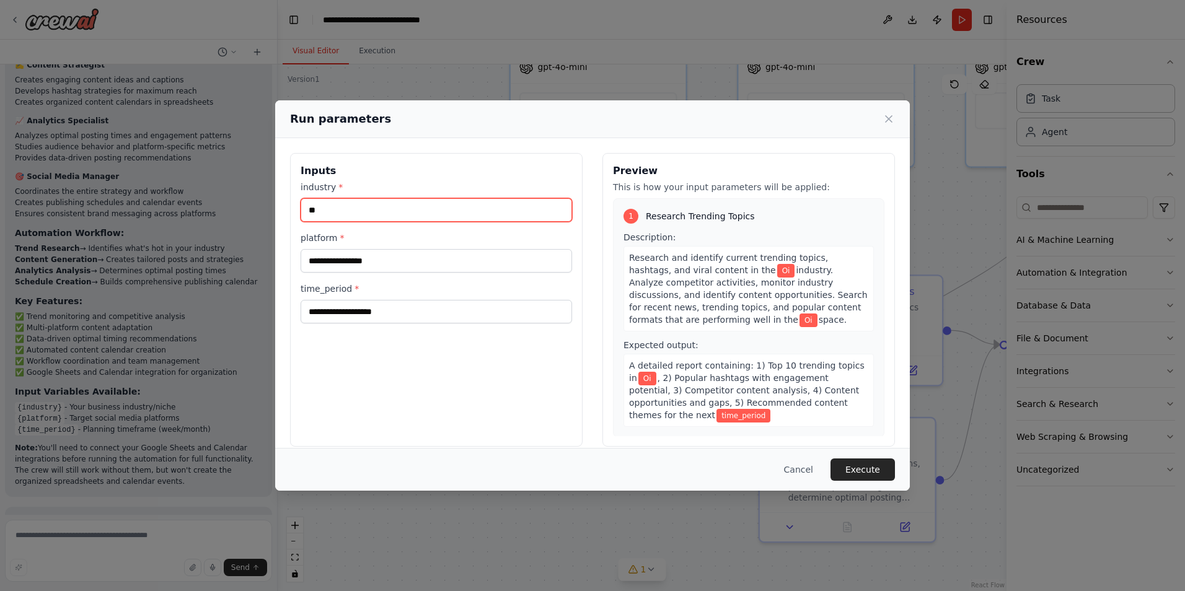
type input "*"
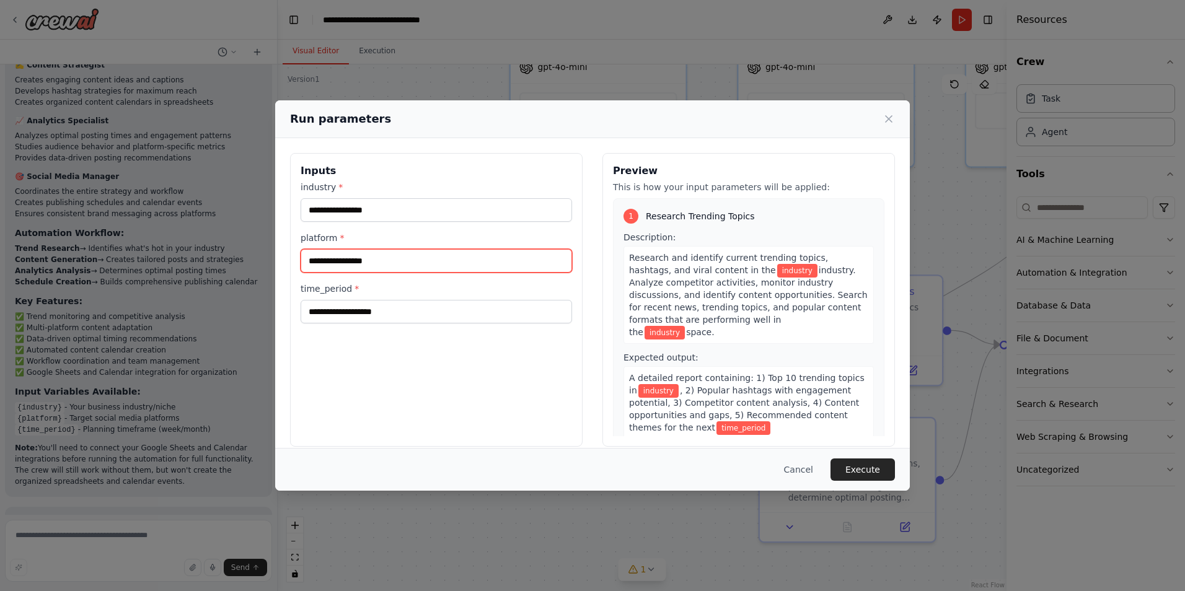
click at [395, 266] on input "platform *" at bounding box center [435, 261] width 271 height 24
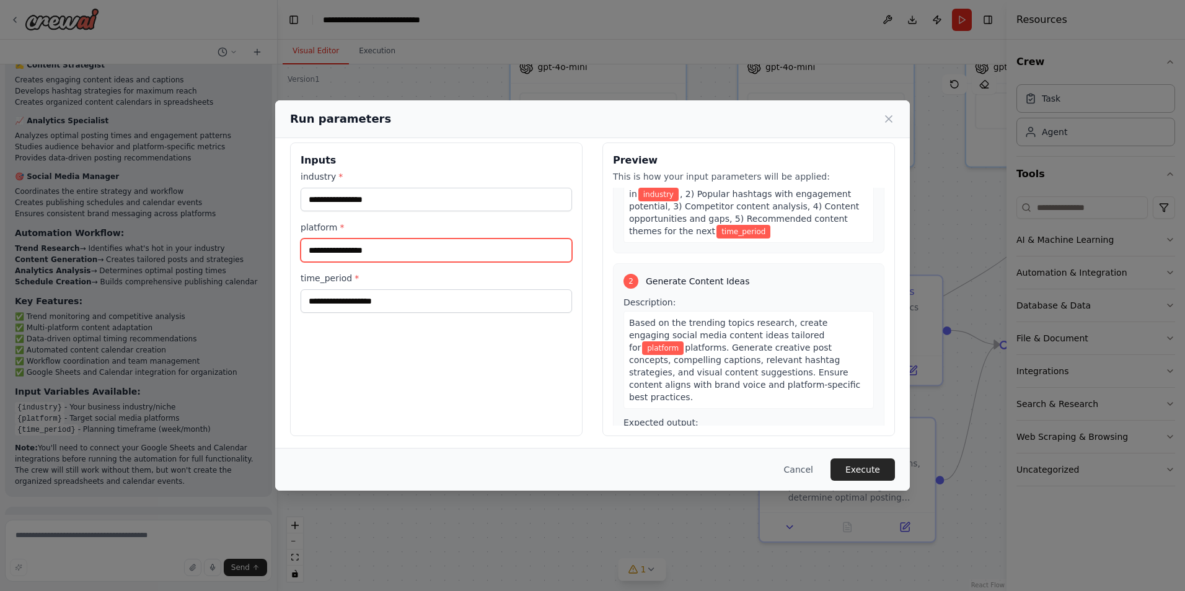
scroll to position [14, 0]
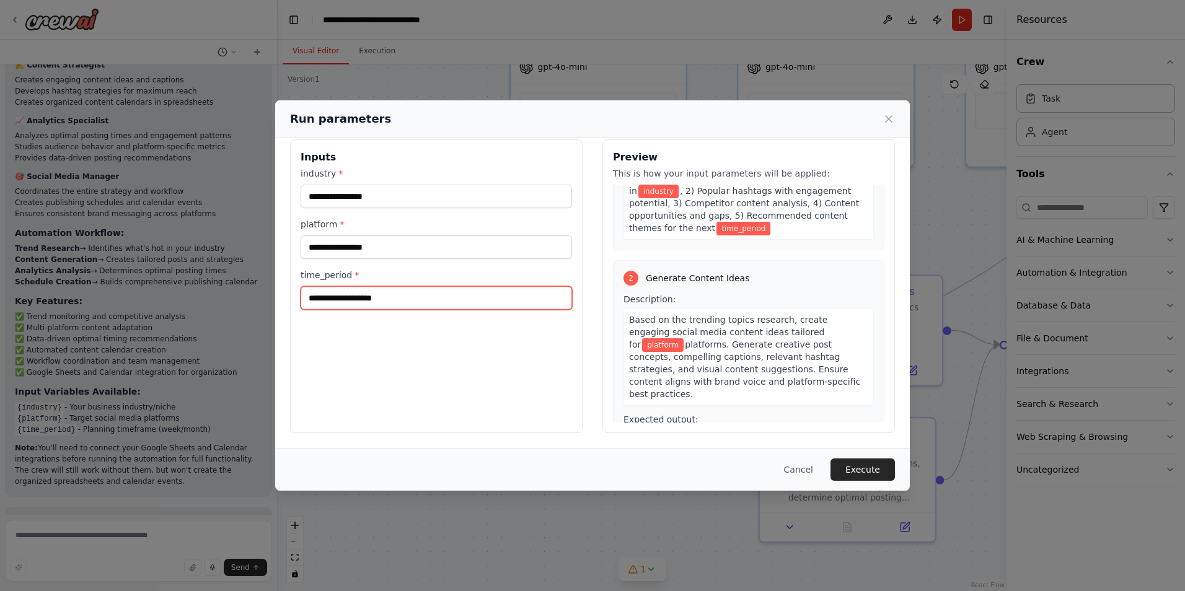
click at [377, 290] on input "time_period *" at bounding box center [435, 298] width 271 height 24
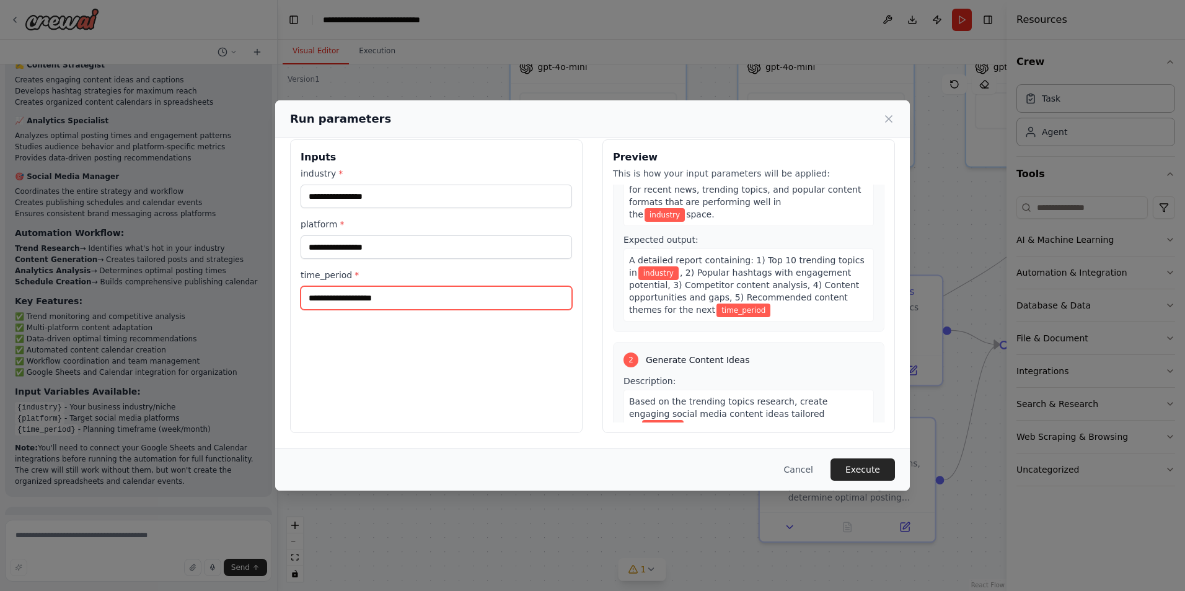
scroll to position [0, 0]
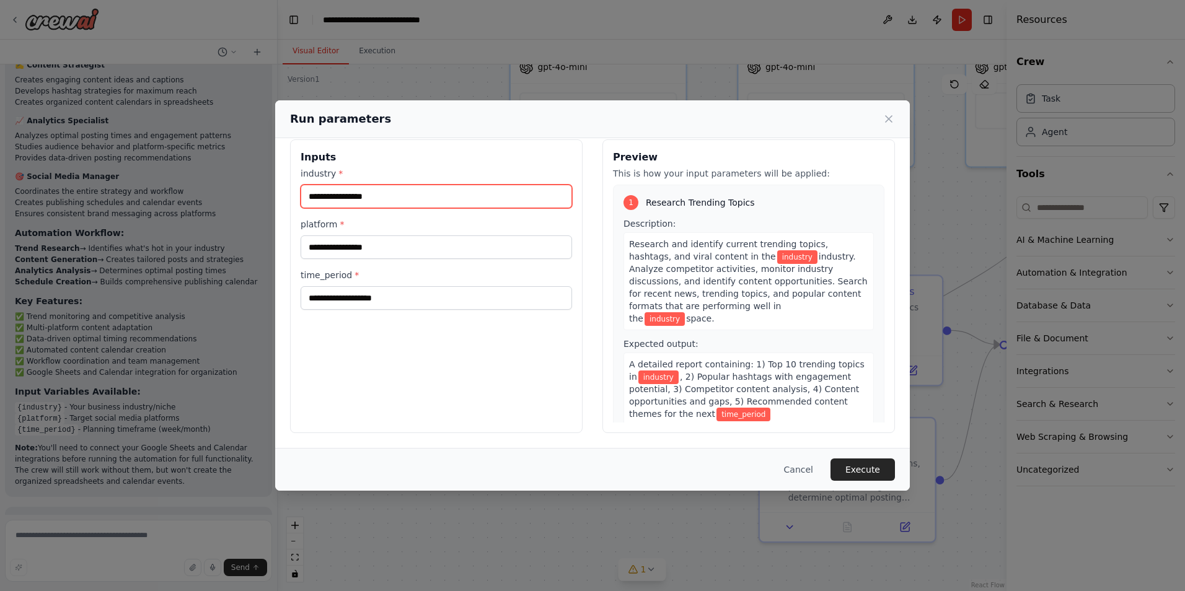
click at [335, 198] on input "industry *" at bounding box center [435, 197] width 271 height 24
type input "**********"
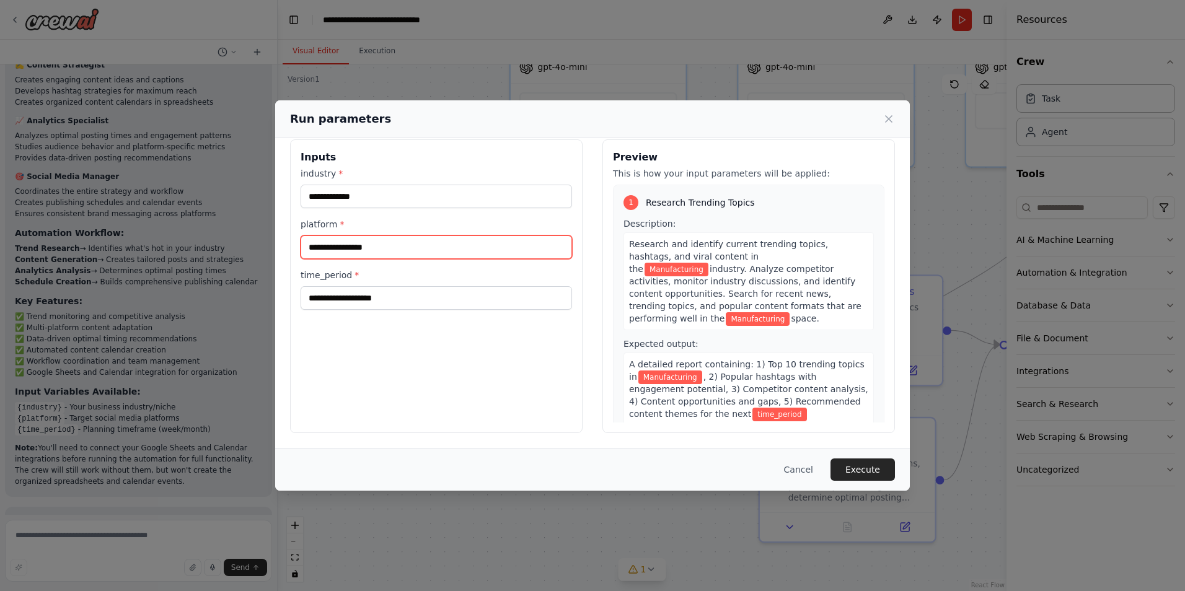
click at [330, 249] on input "platform *" at bounding box center [435, 247] width 271 height 24
drag, startPoint x: 385, startPoint y: 206, endPoint x: 177, endPoint y: 191, distance: 209.3
click at [177, 191] on div "**********" at bounding box center [592, 295] width 1185 height 591
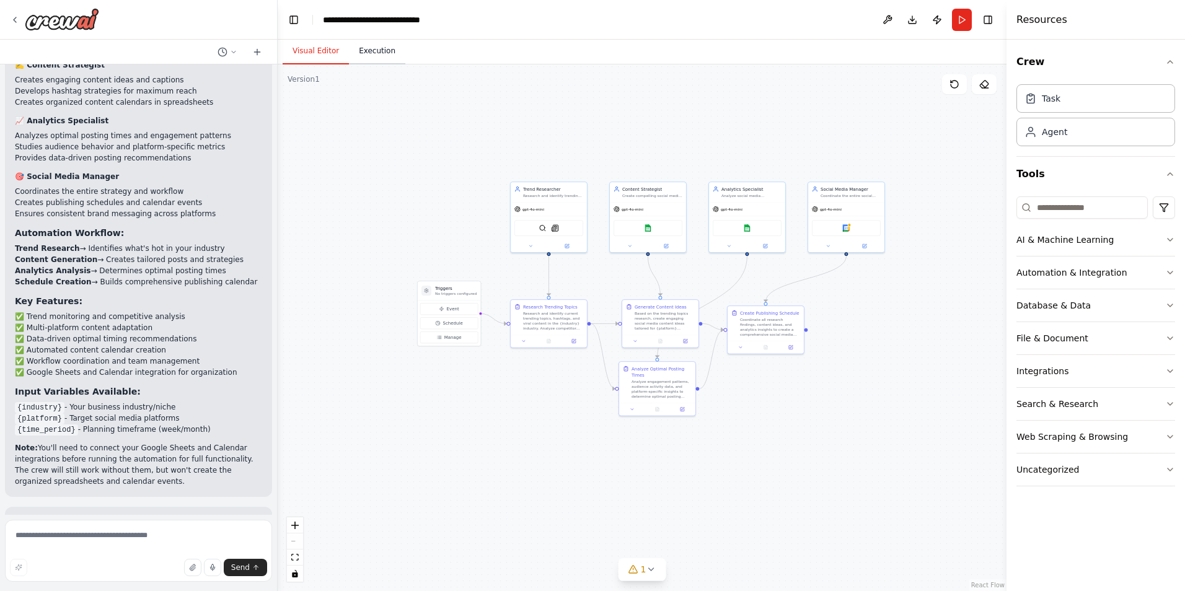
click at [367, 50] on button "Execution" at bounding box center [377, 51] width 56 height 26
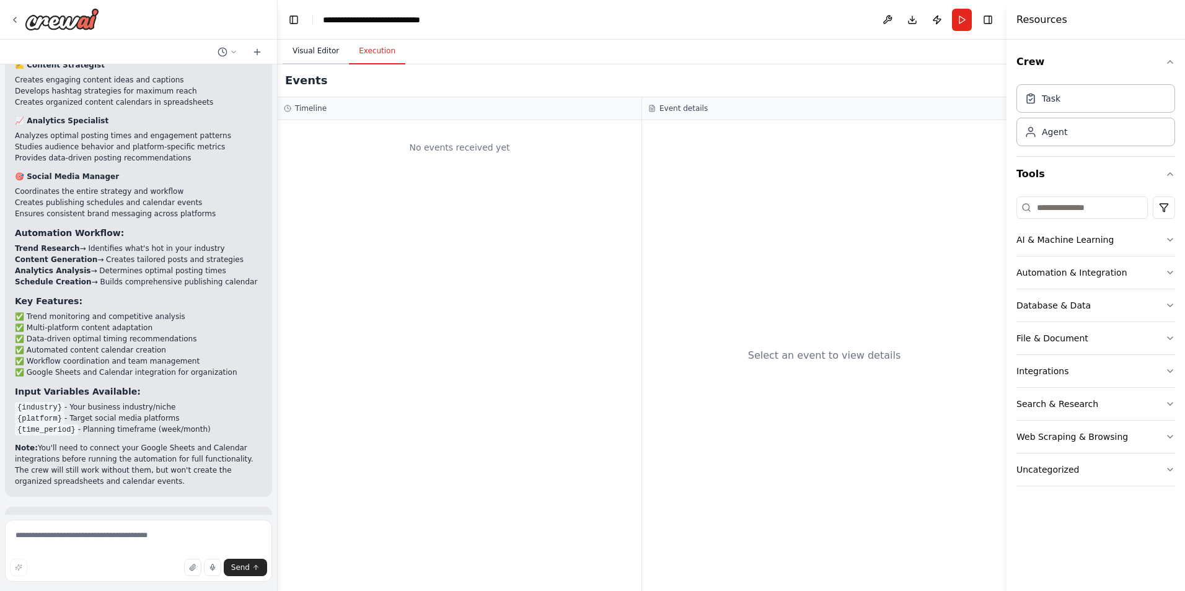
click at [315, 50] on button "Visual Editor" at bounding box center [316, 51] width 66 height 26
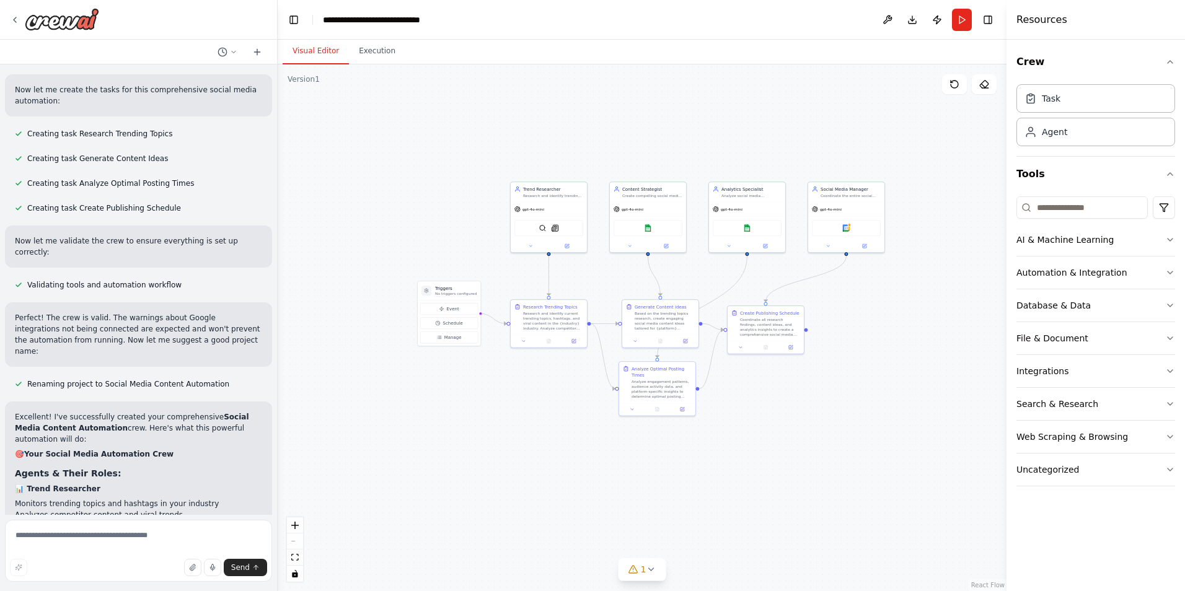
scroll to position [1074, 0]
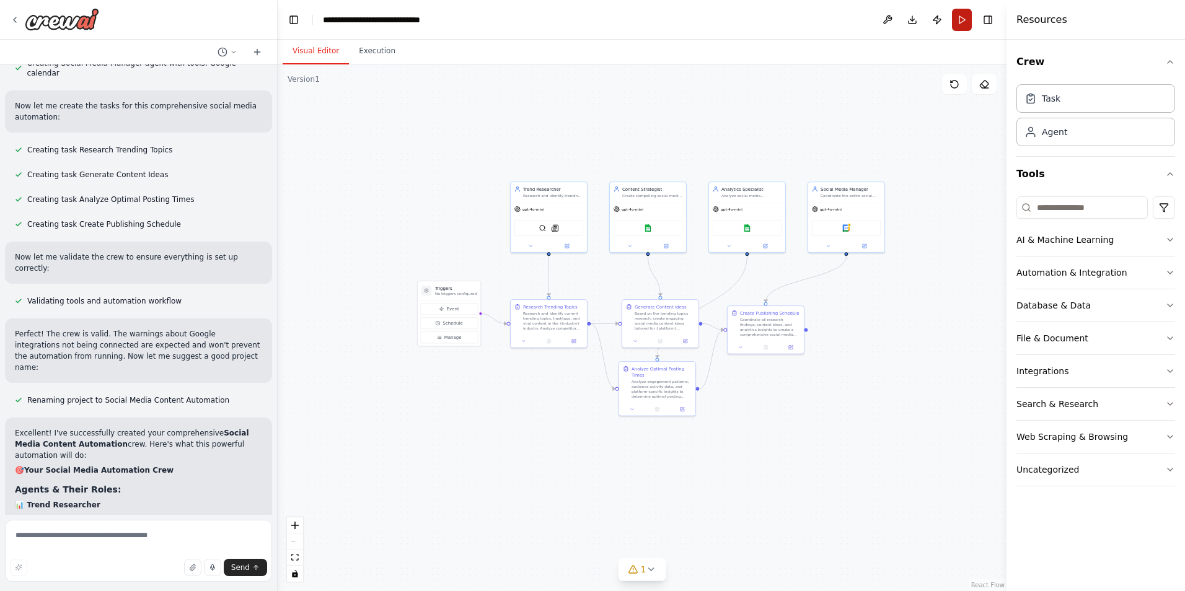
click at [962, 19] on button "Run" at bounding box center [962, 20] width 20 height 22
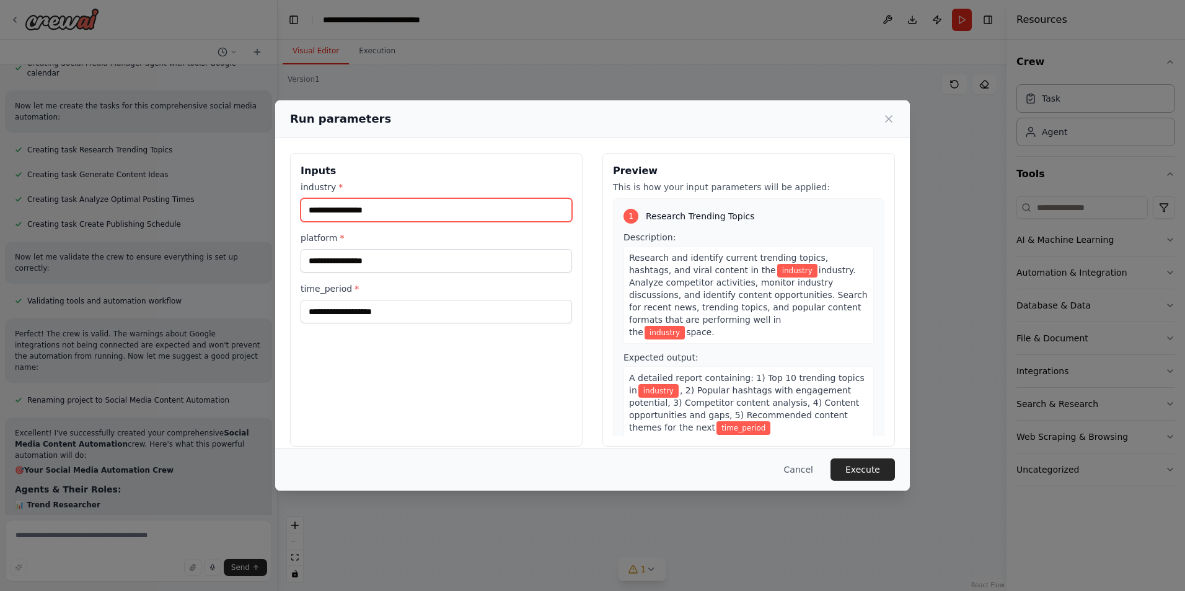
click at [401, 214] on input "industry *" at bounding box center [435, 210] width 271 height 24
type input "*"
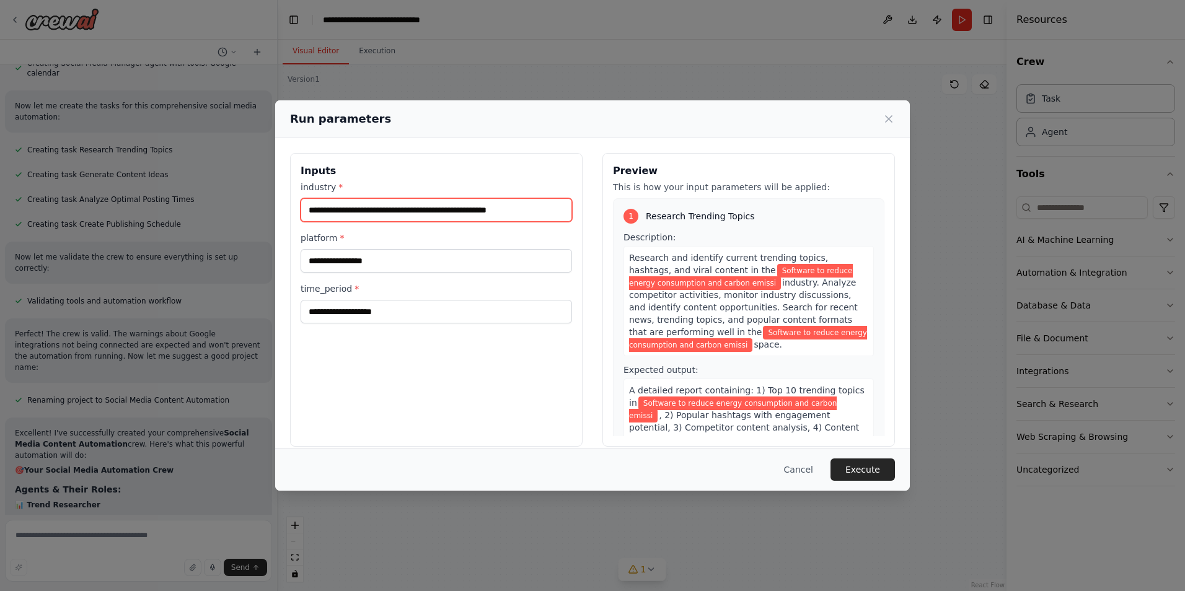
type input "**********"
drag, startPoint x: 553, startPoint y: 210, endPoint x: 271, endPoint y: 215, distance: 281.9
click at [271, 215] on div "**********" at bounding box center [592, 295] width 1185 height 591
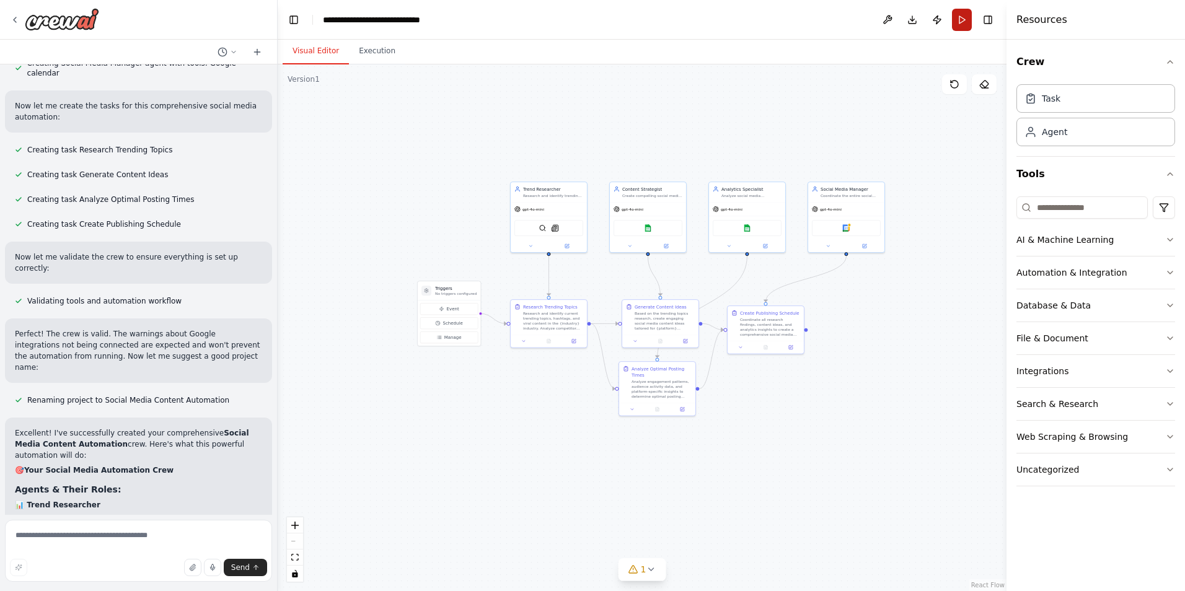
click at [958, 14] on button "Run" at bounding box center [962, 20] width 20 height 22
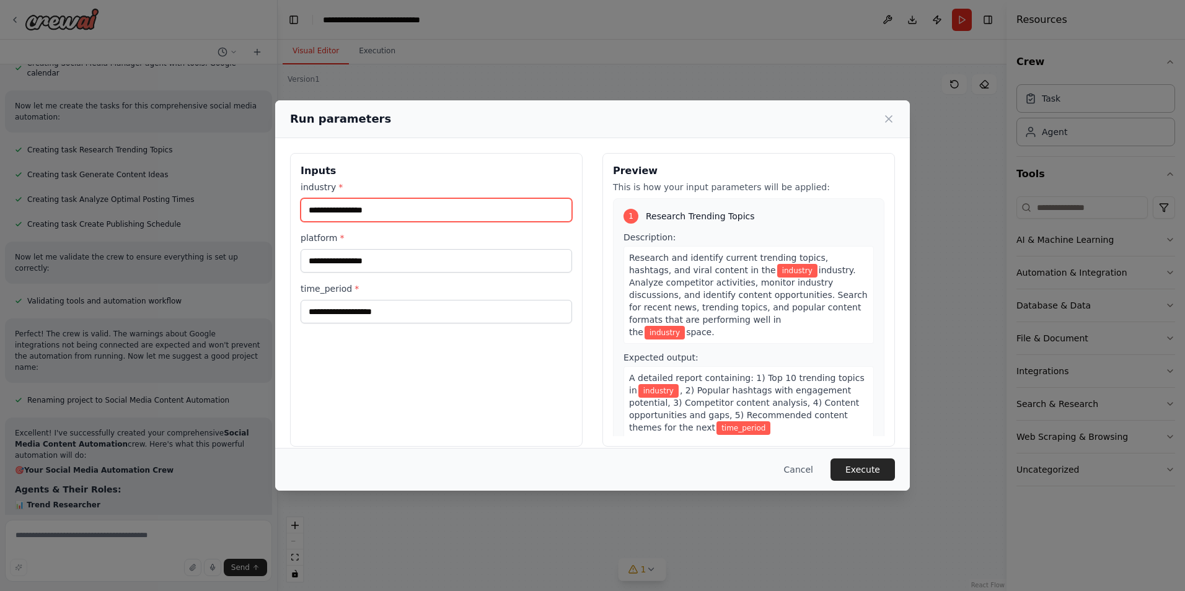
click at [377, 208] on input "industry *" at bounding box center [435, 210] width 271 height 24
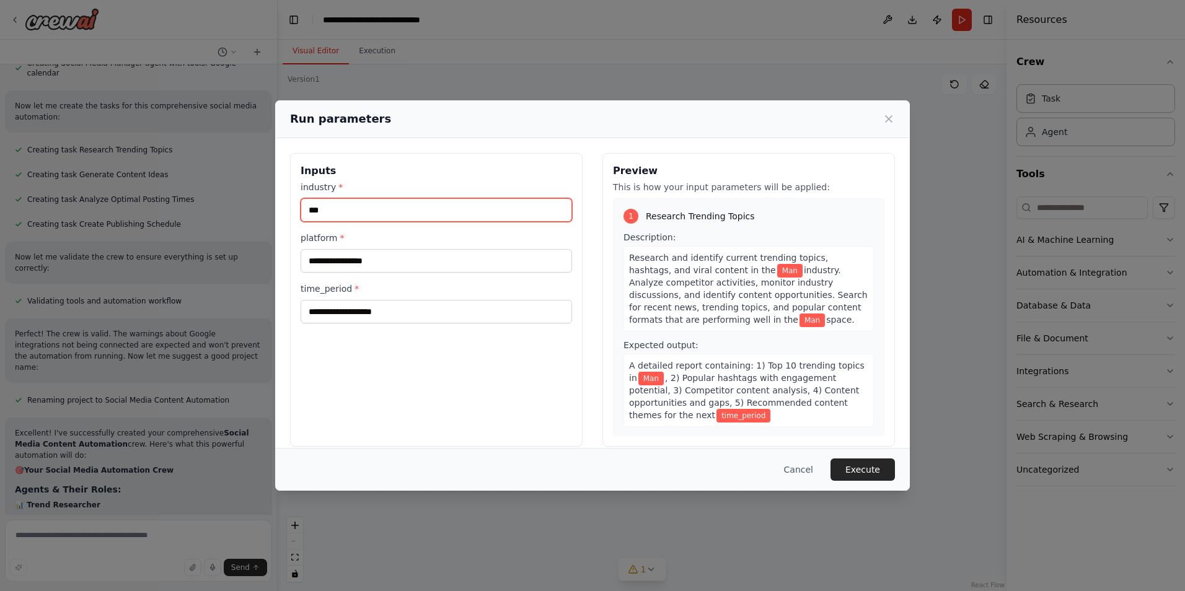
type input "**********"
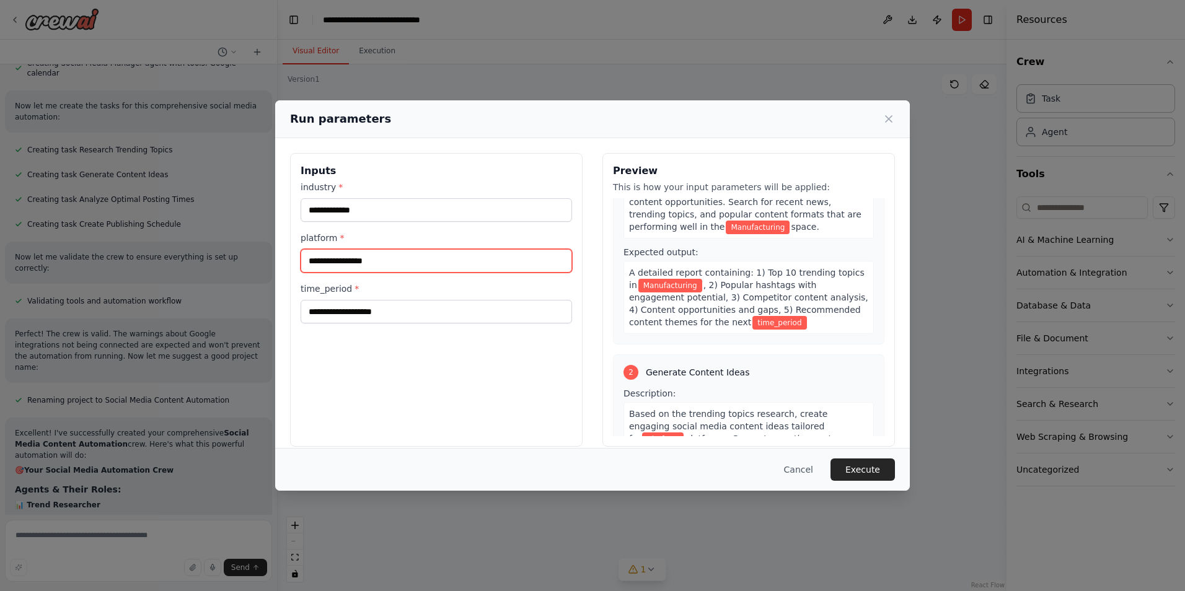
scroll to position [124, 0]
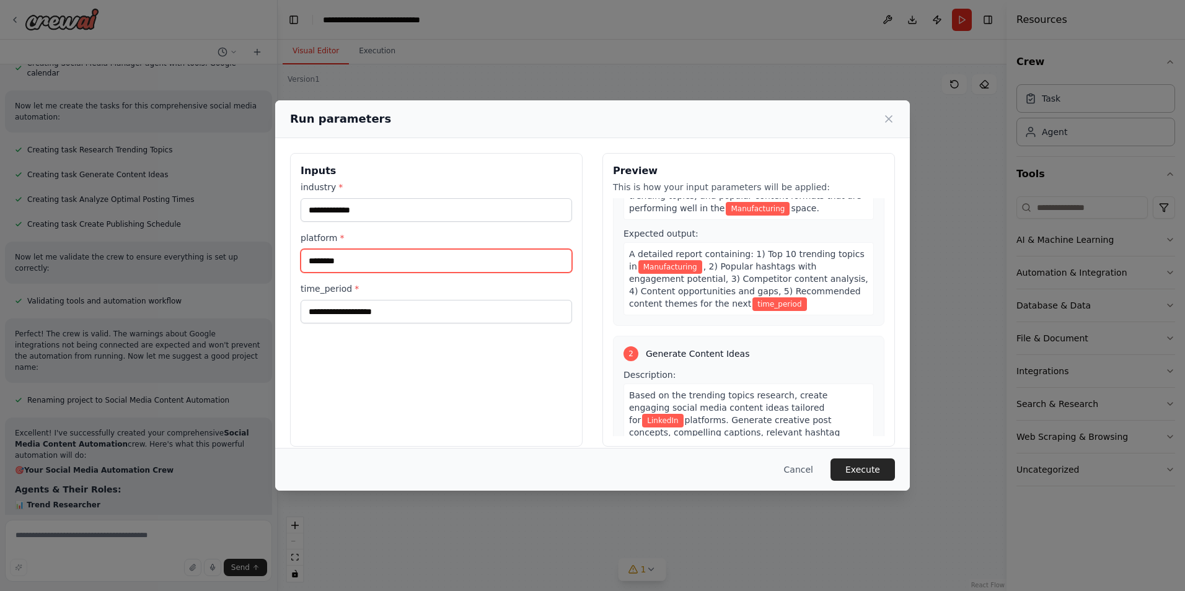
type input "********"
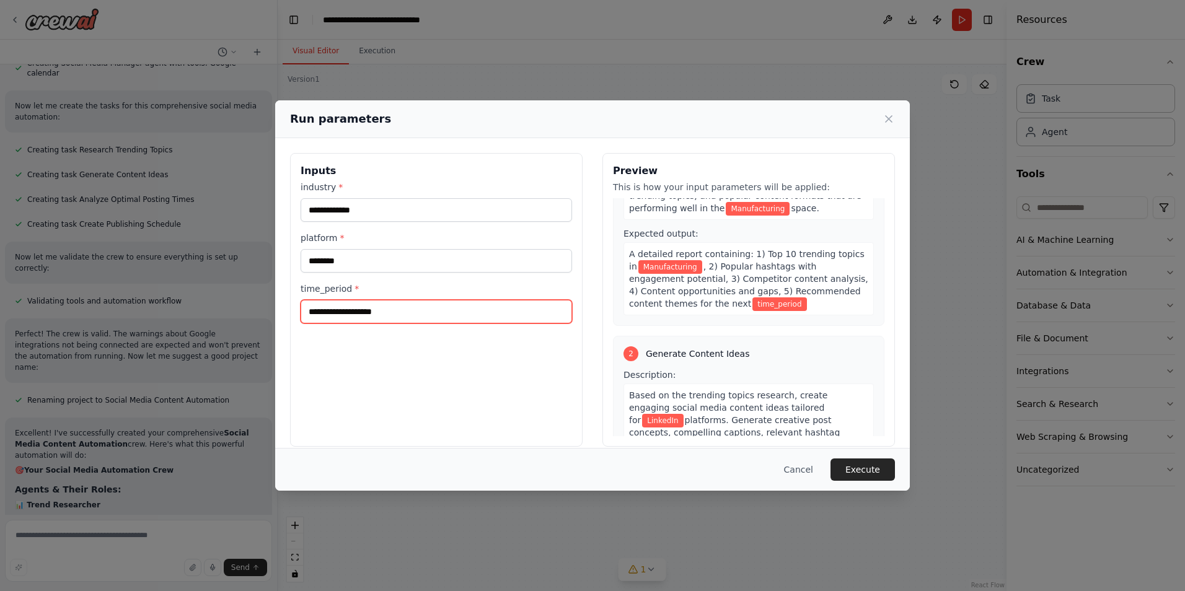
click at [353, 310] on input "time_period *" at bounding box center [435, 312] width 271 height 24
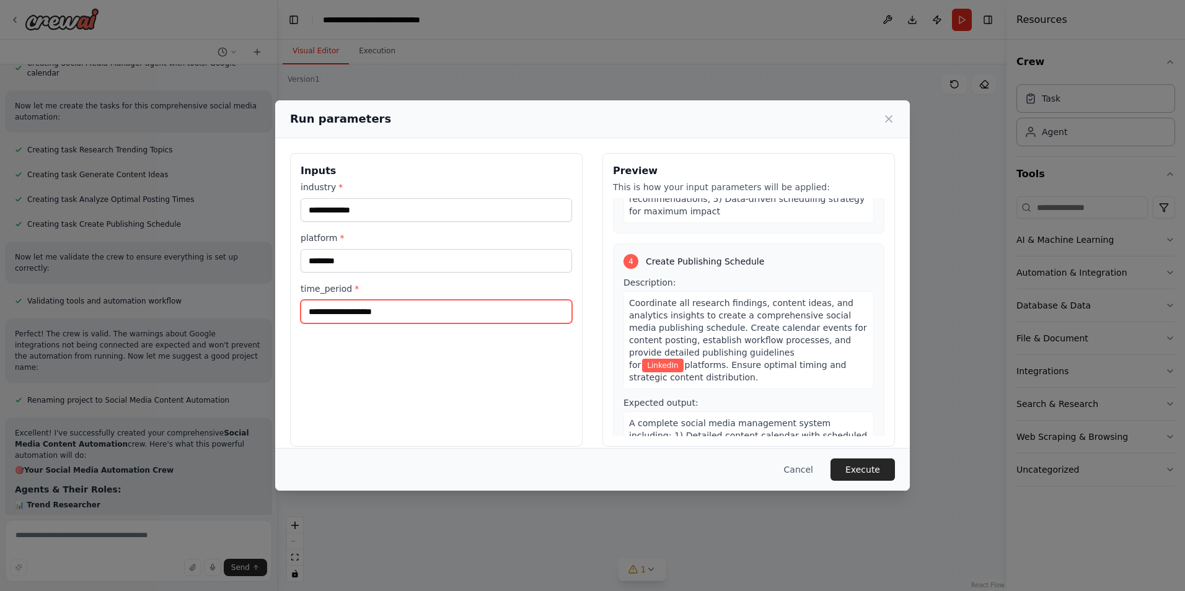
scroll to position [786, 0]
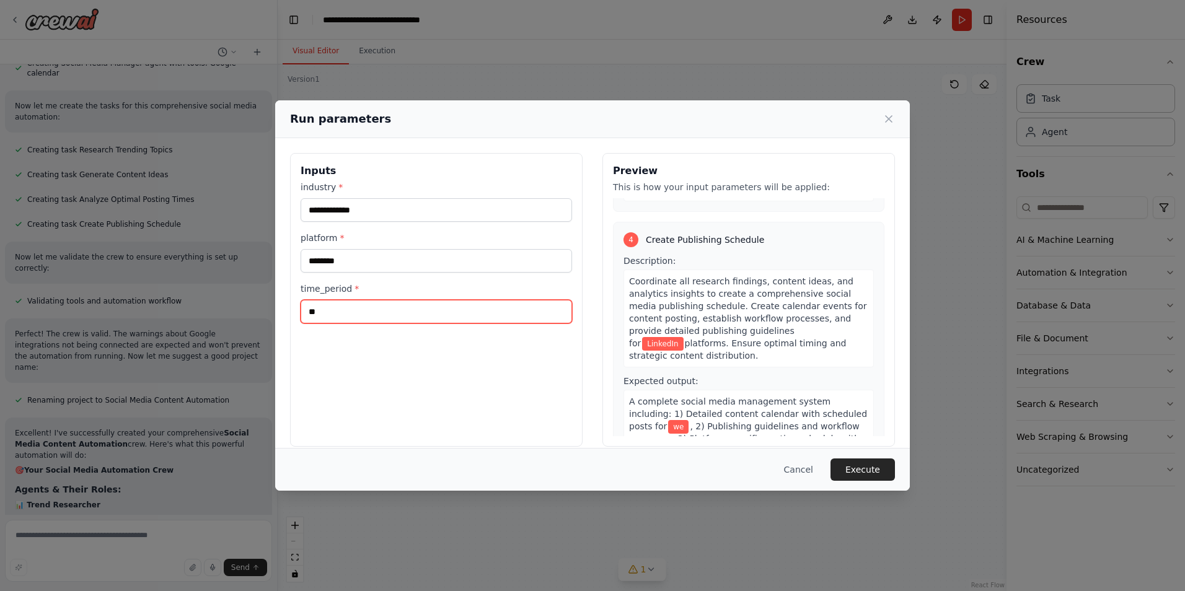
type input "*"
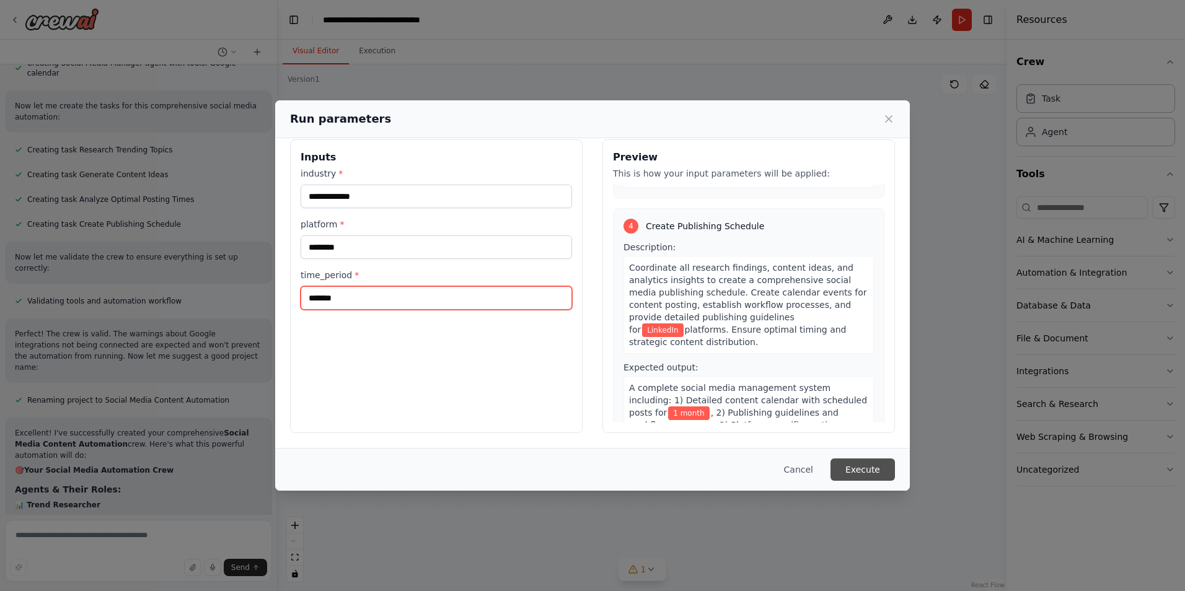
type input "*******"
click at [854, 468] on button "Execute" at bounding box center [862, 469] width 64 height 22
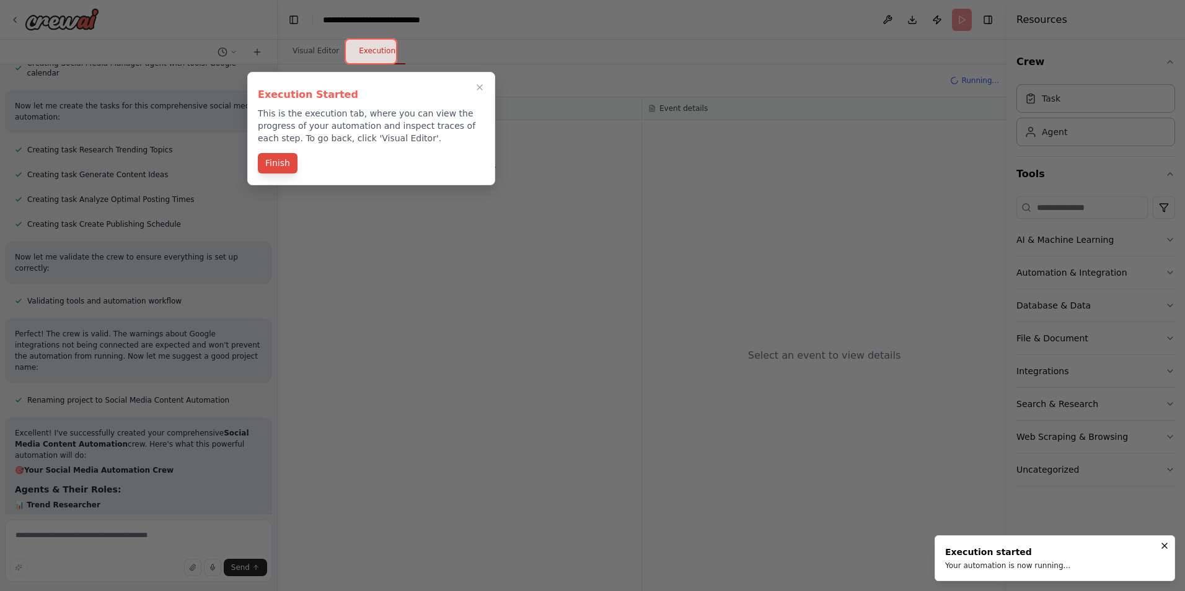
click at [263, 156] on button "Finish" at bounding box center [278, 163] width 40 height 20
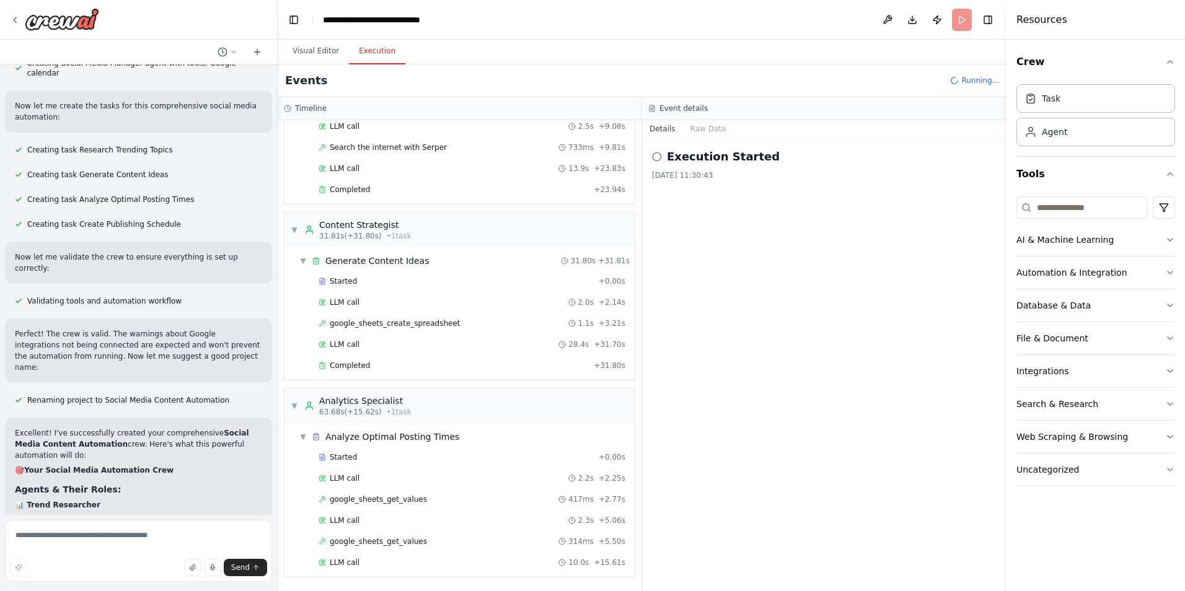
scroll to position [266, 0]
